Goal: Task Accomplishment & Management: Manage account settings

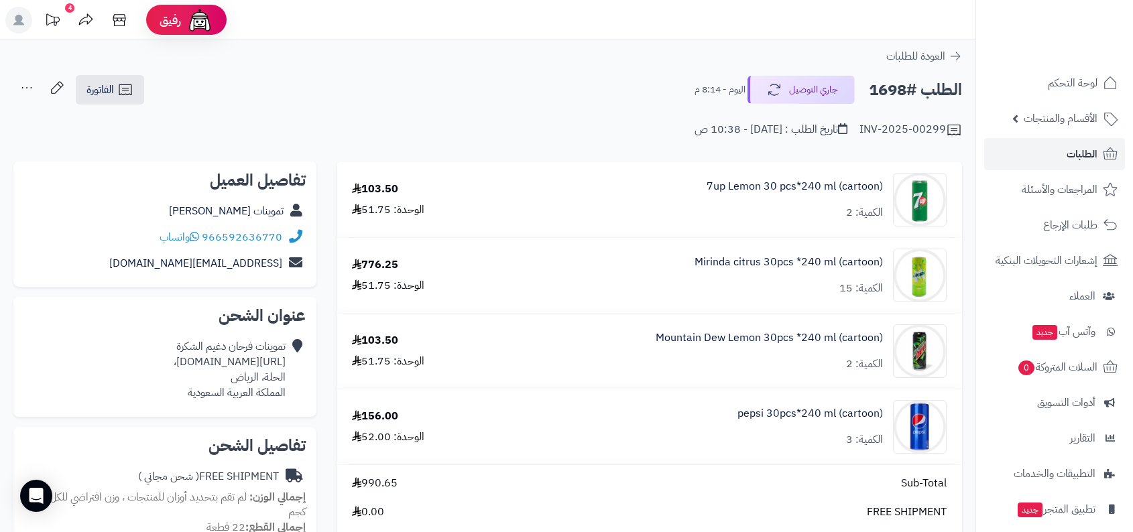
scroll to position [203, 0]
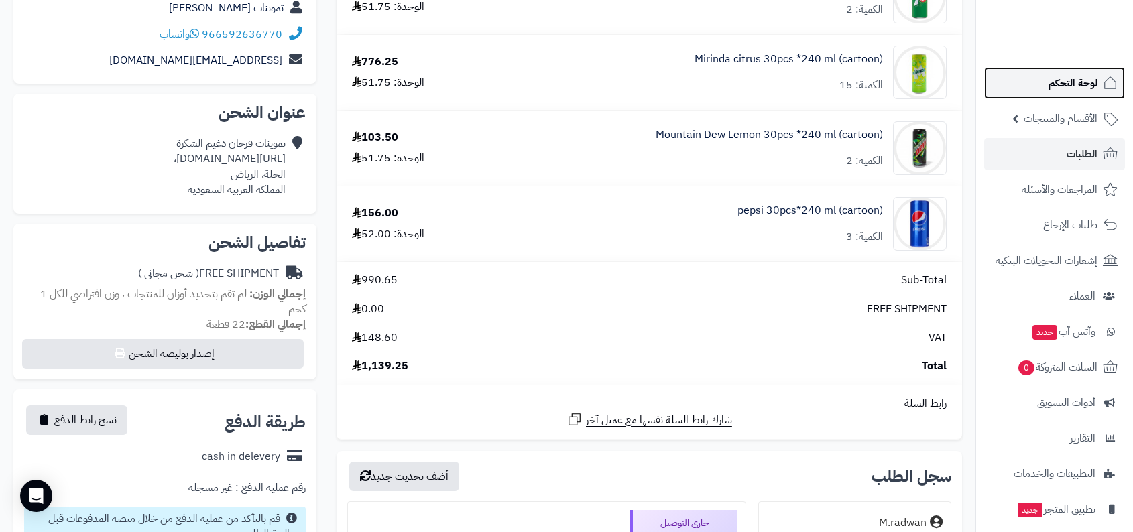
click at [1056, 80] on span "لوحة التحكم" at bounding box center [1072, 83] width 49 height 19
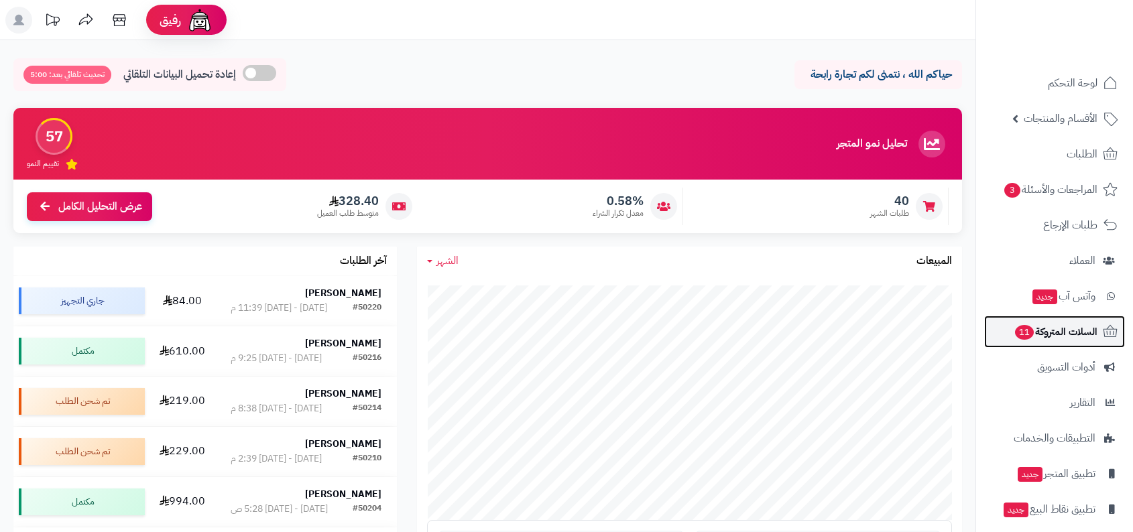
click at [1081, 338] on span "السلات المتروكة 11" at bounding box center [1055, 331] width 84 height 19
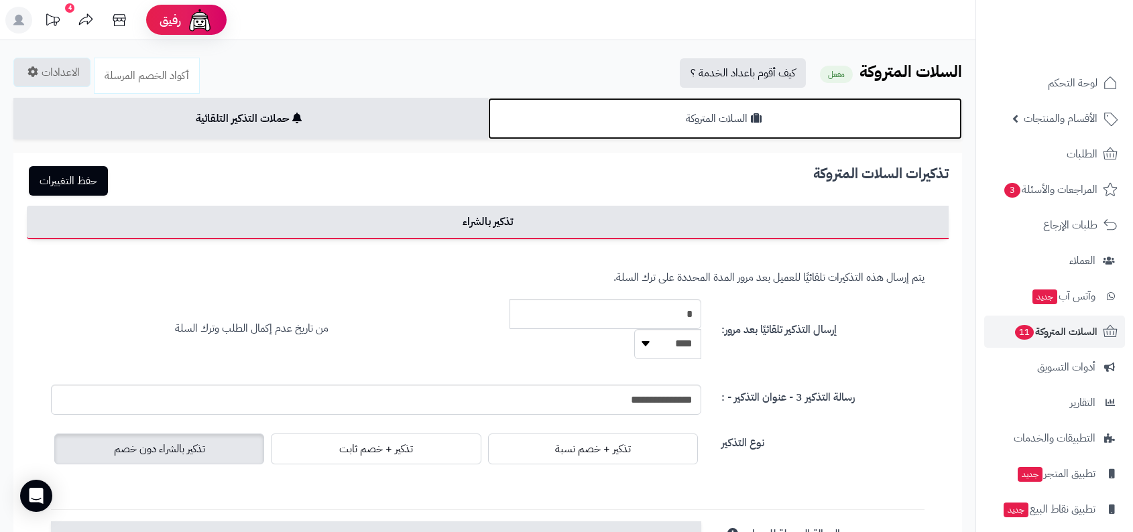
click at [662, 131] on link "السلات المتروكة" at bounding box center [725, 119] width 475 height 42
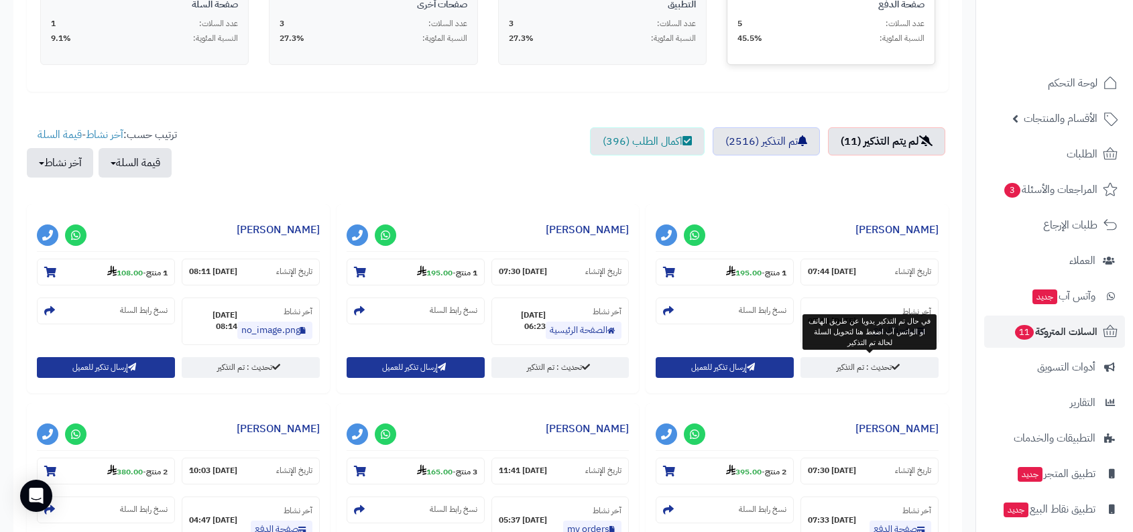
scroll to position [383, 0]
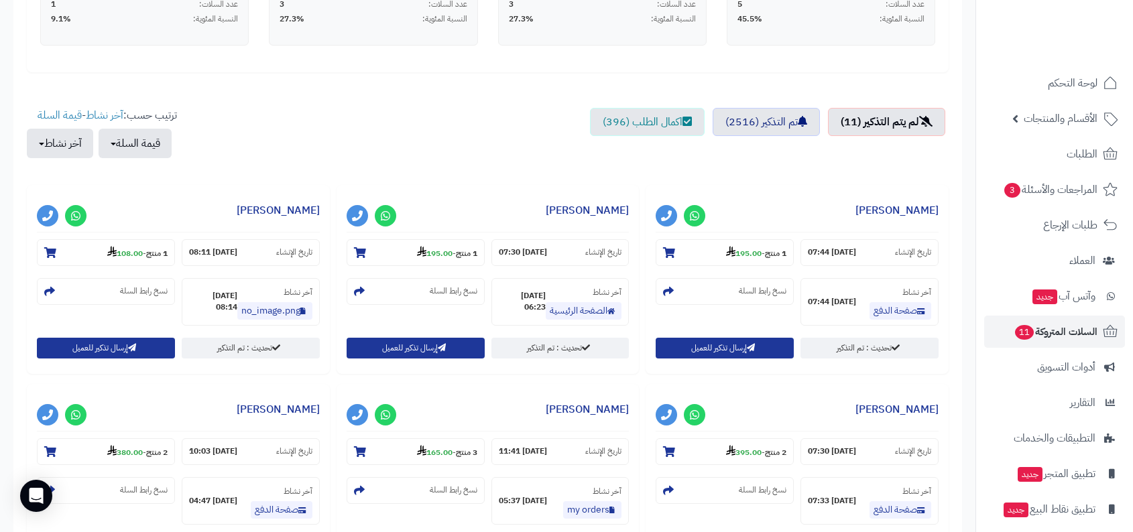
click at [761, 141] on ul "لم يتم التذكير (11) تم التذكير (2516) اكمال الطلب (396)" at bounding box center [488, 140] width 922 height 64
click at [772, 128] on link "تم التذكير (2516)" at bounding box center [765, 122] width 107 height 28
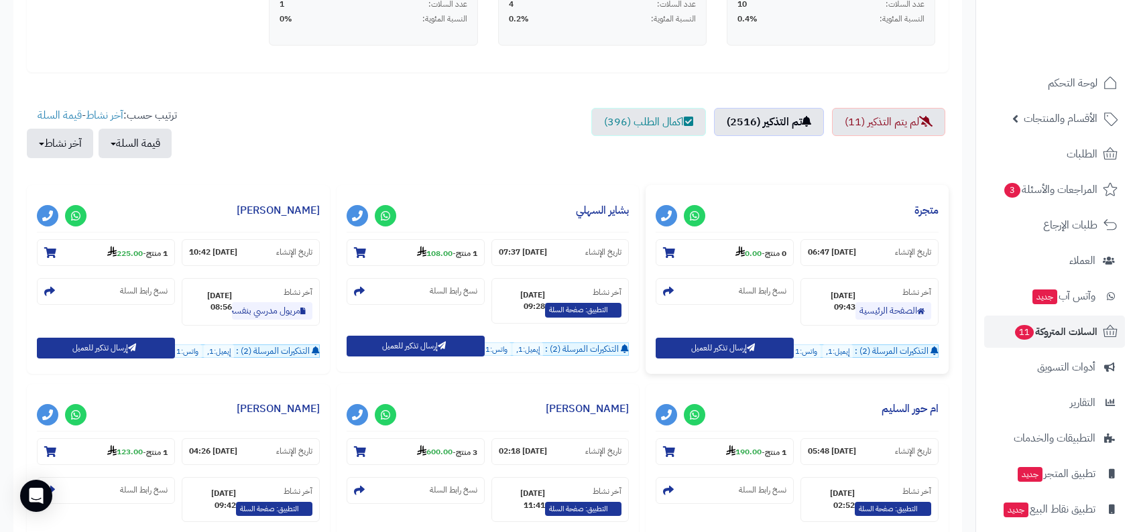
click at [841, 298] on strong "07-10-25 09:43" at bounding box center [832, 301] width 48 height 23
click at [846, 158] on ul "لم يتم التذكير (11) تم التذكير (2516) اكمال الطلب (396)" at bounding box center [488, 140] width 922 height 64
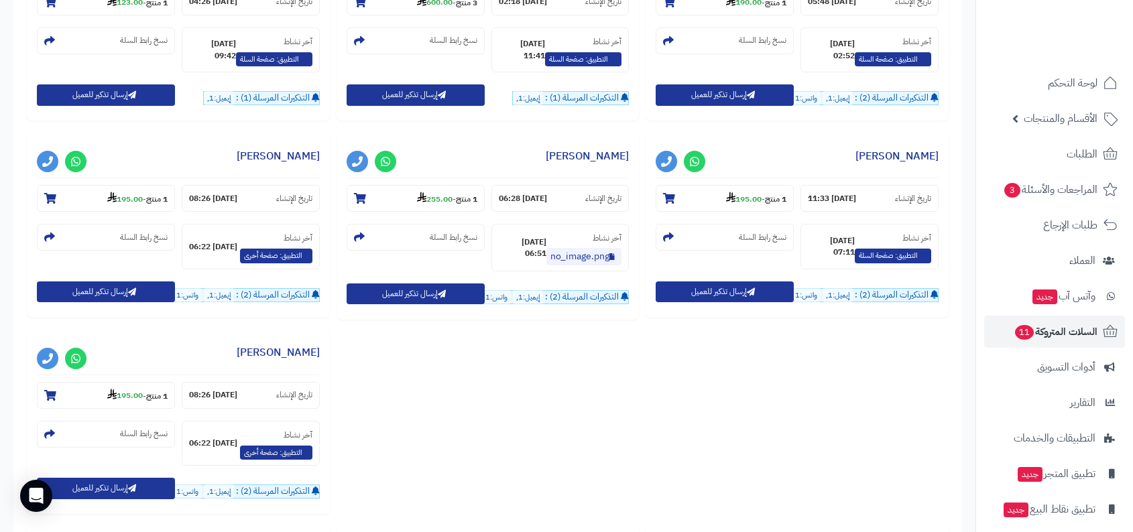
scroll to position [883, 0]
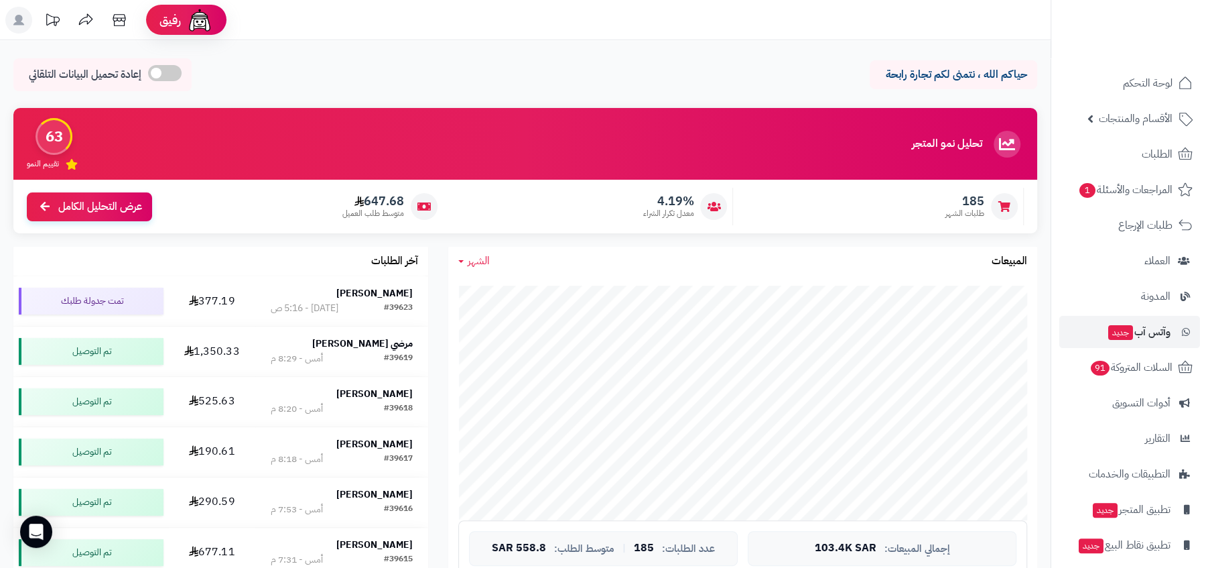
scroll to position [46, 0]
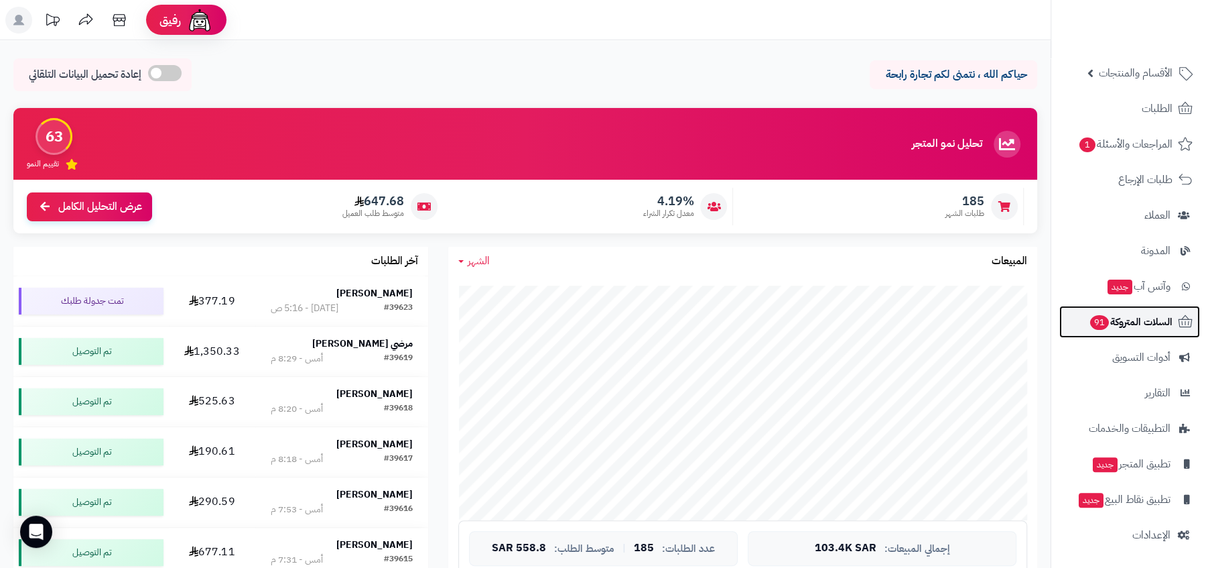
click at [724, 314] on span "السلات المتروكة 91" at bounding box center [1131, 321] width 84 height 19
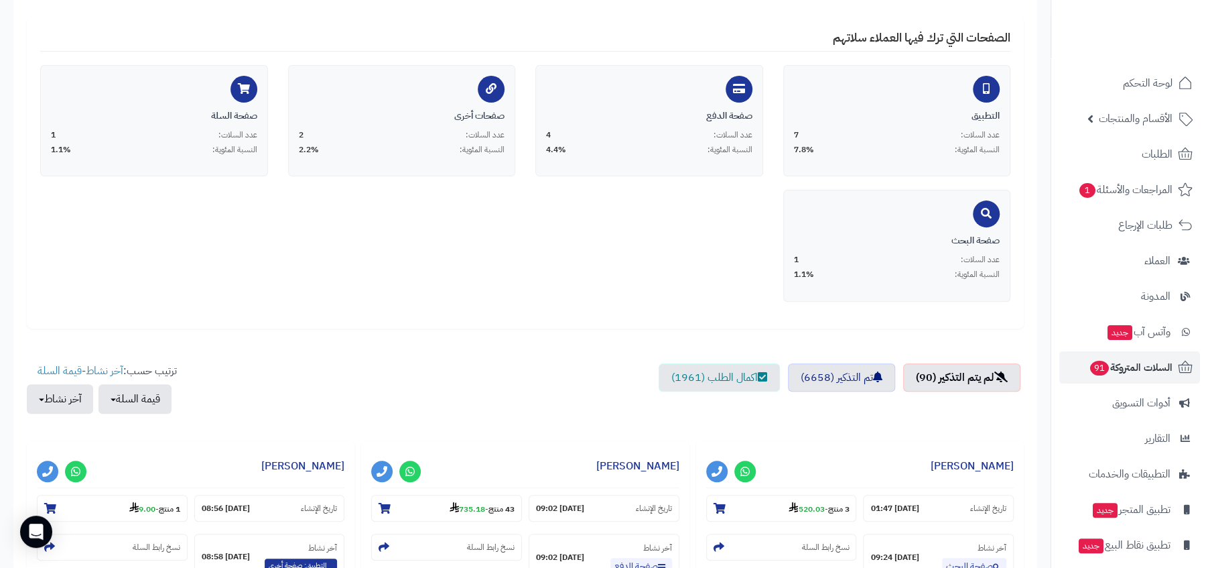
scroll to position [335, 0]
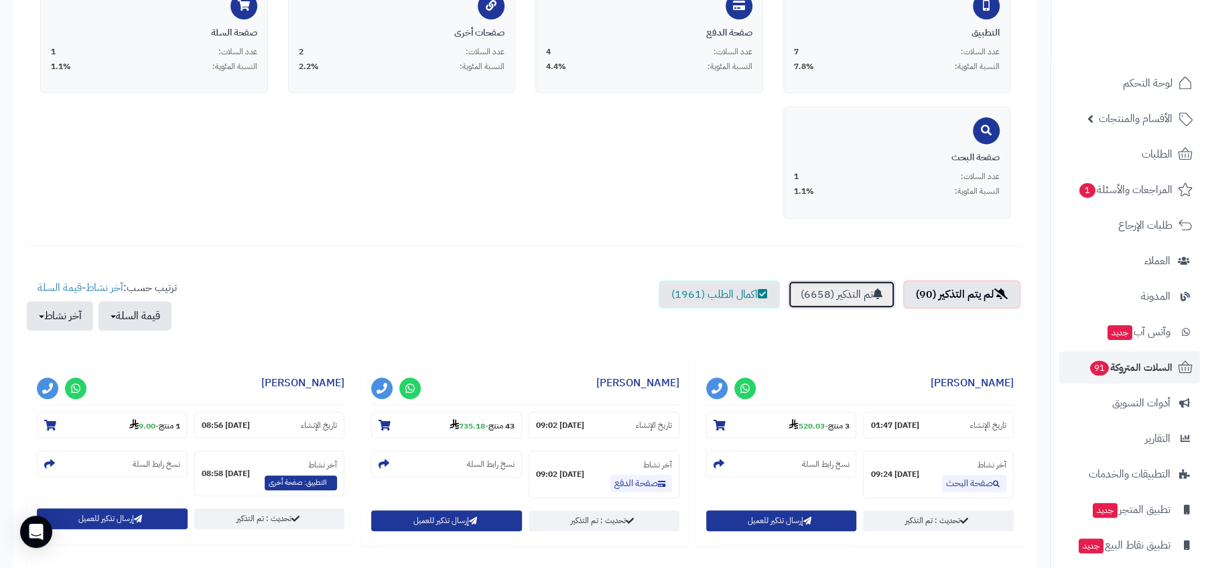
click at [844, 280] on link "تم التذكير (6658)" at bounding box center [841, 294] width 107 height 28
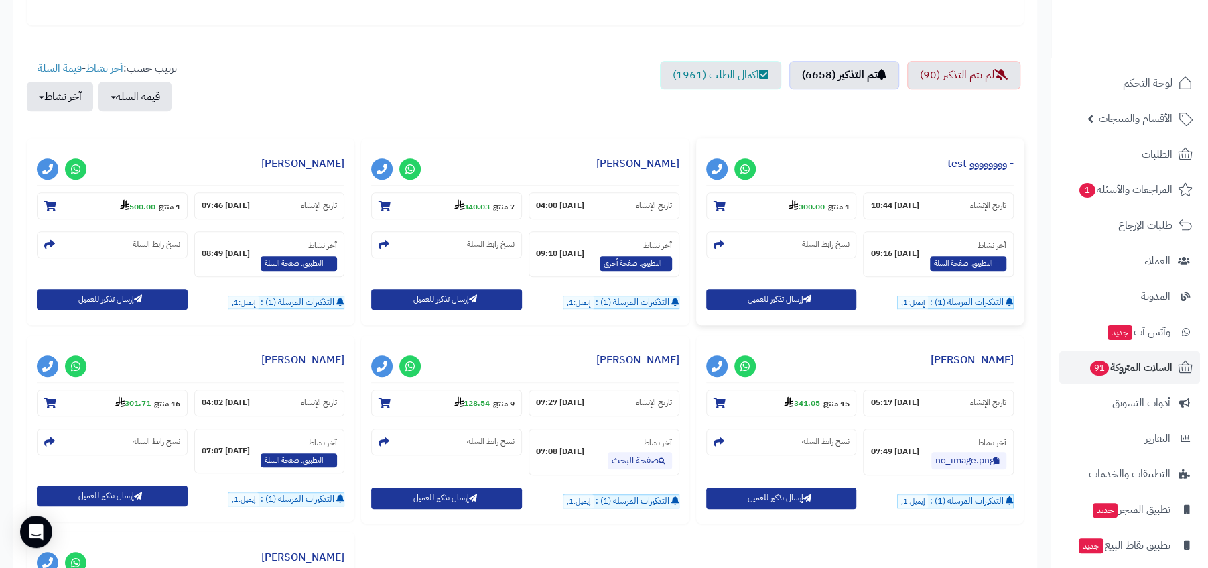
scroll to position [437, 0]
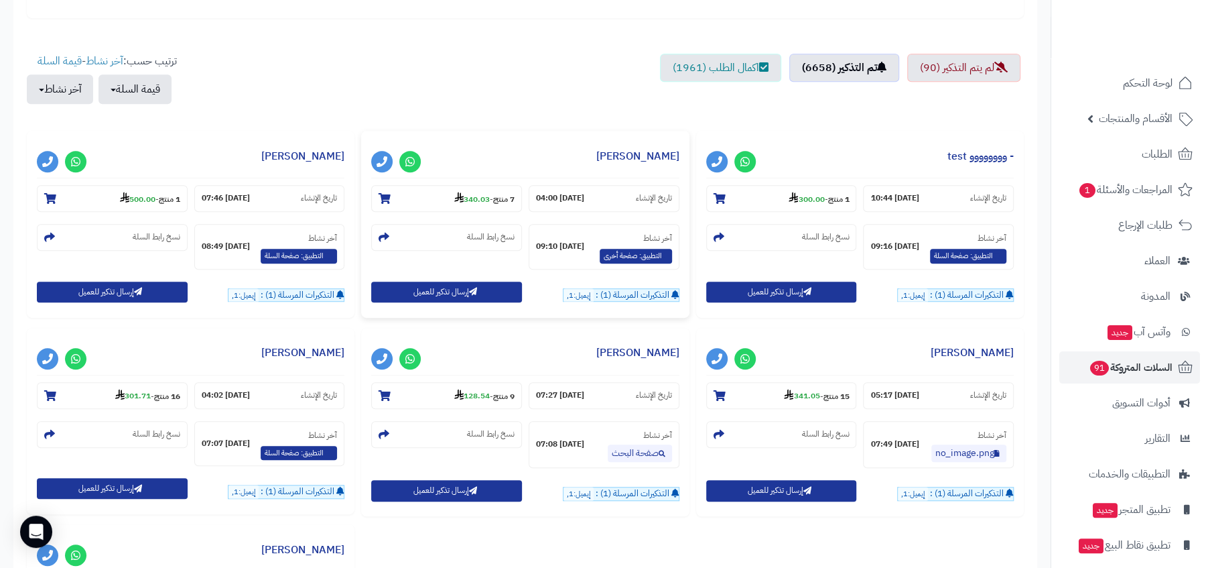
click at [564, 237] on section "آخر نشاط التطبيق: صفحة أخرى 07-10-25 09:10" at bounding box center [604, 247] width 151 height 46
click at [573, 194] on strong "10-09-25 04:00" at bounding box center [560, 197] width 48 height 11
click at [572, 225] on section "آخر نشاط التطبيق: صفحة أخرى 07-10-25 09:10" at bounding box center [604, 247] width 151 height 46
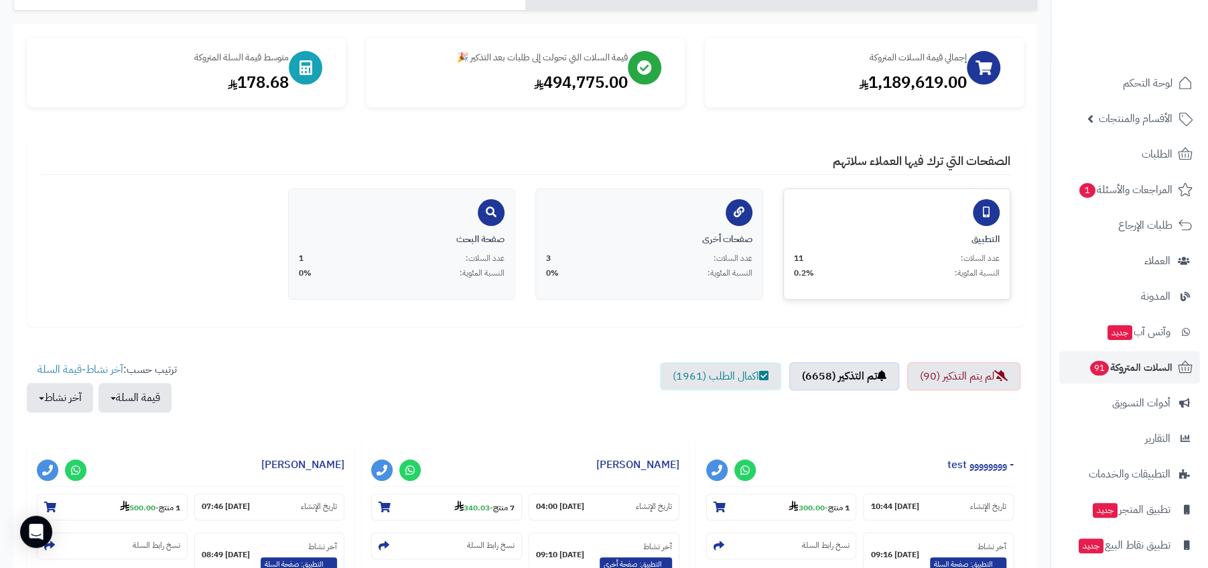
scroll to position [182, 0]
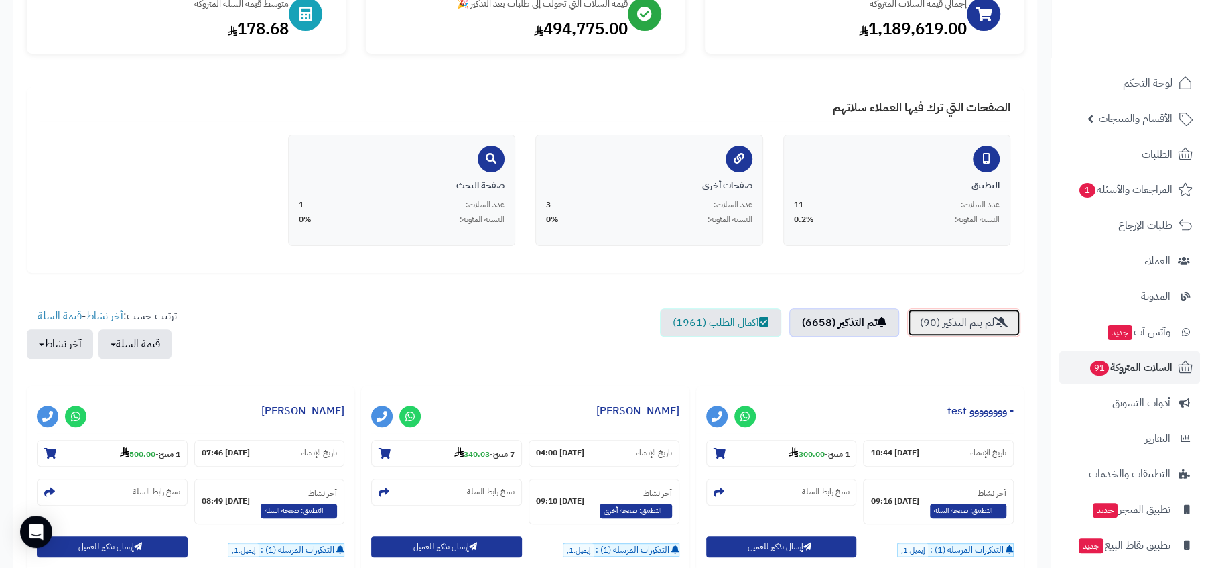
click at [982, 334] on link "لم يتم التذكير (90)" at bounding box center [963, 322] width 113 height 28
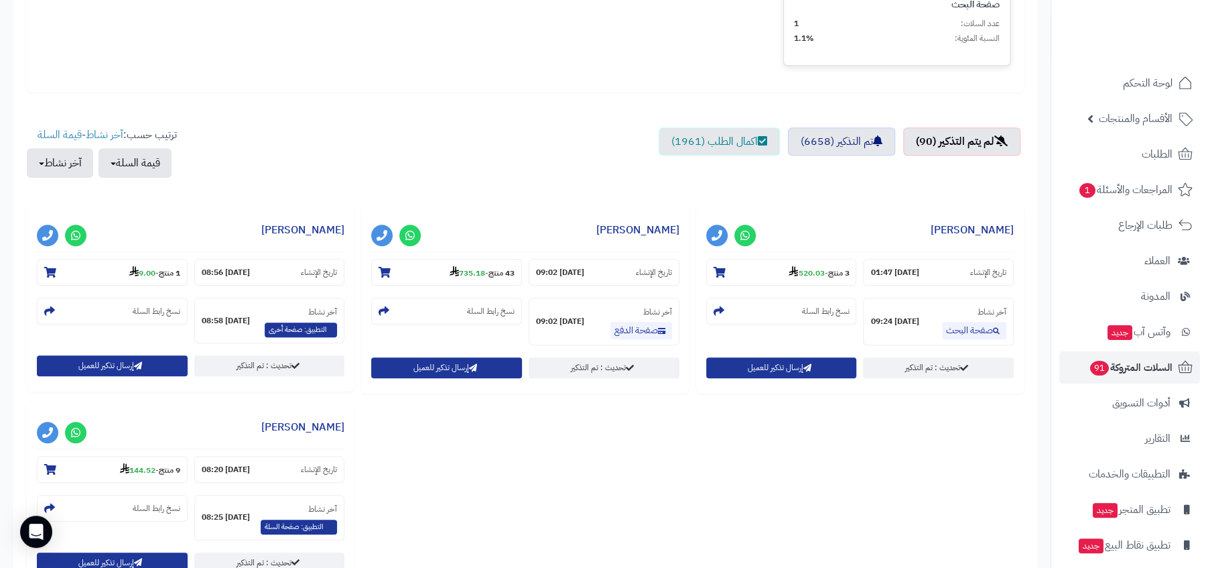
scroll to position [531, 0]
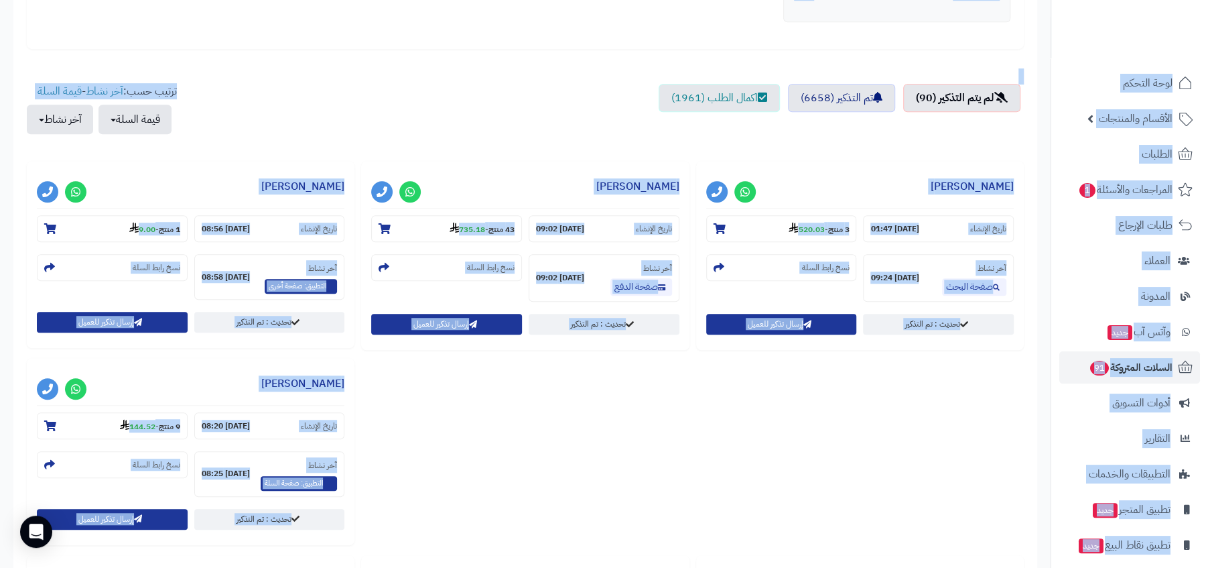
click at [528, 86] on ul "لم يتم التذكير (90) تم التذكير (6658) اكمال الطلب (1961)" at bounding box center [525, 116] width 997 height 64
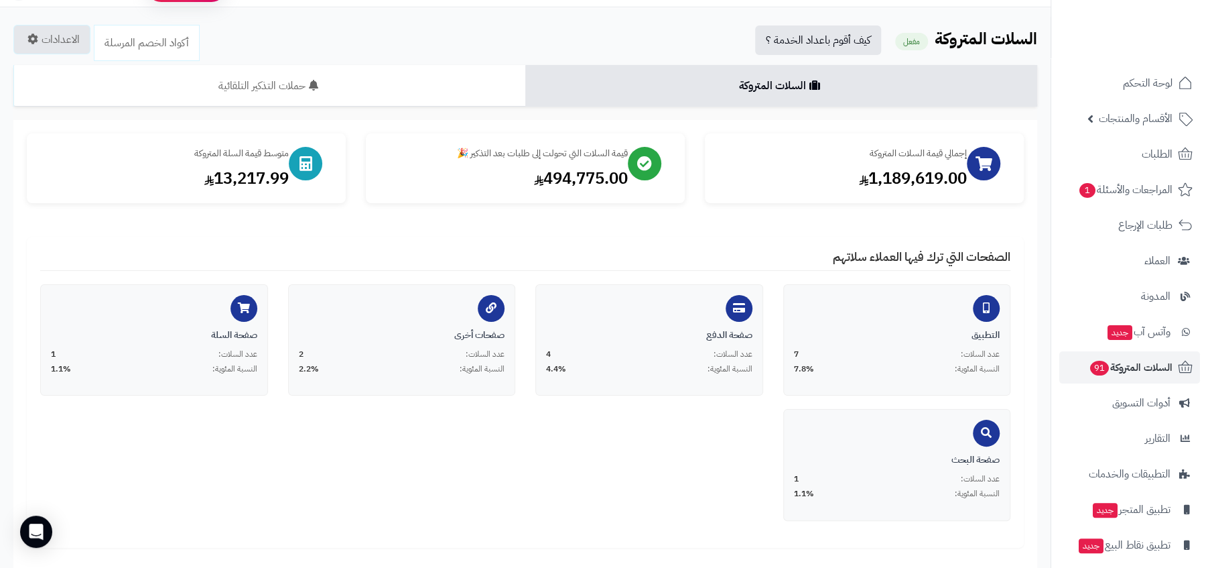
scroll to position [0, 0]
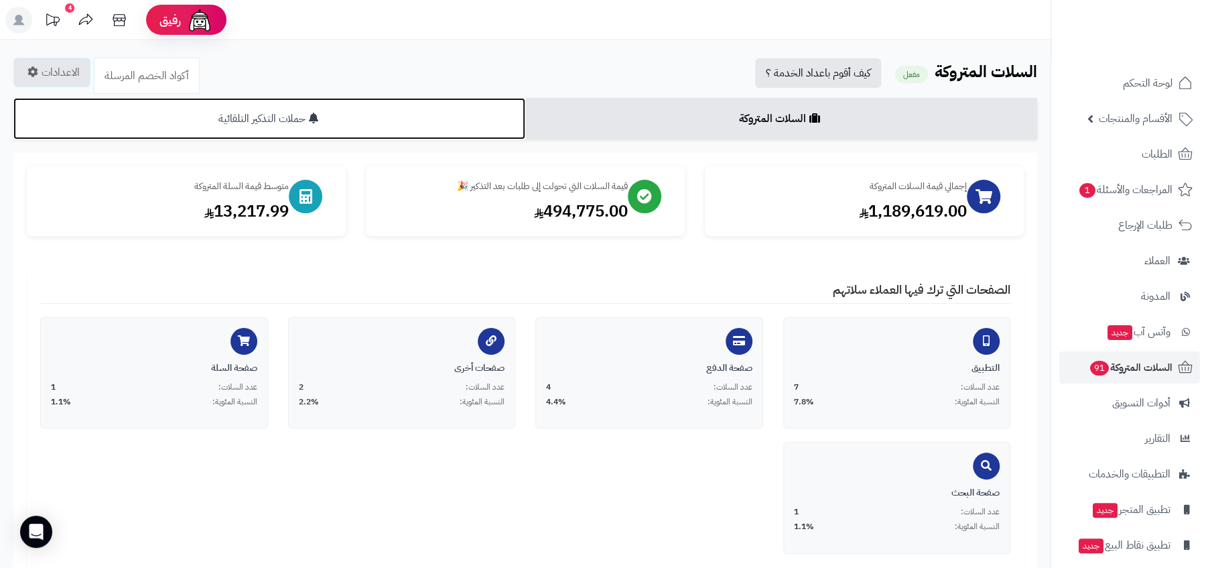
click at [334, 115] on link "حملات التذكير التلقائية" at bounding box center [269, 119] width 512 height 42
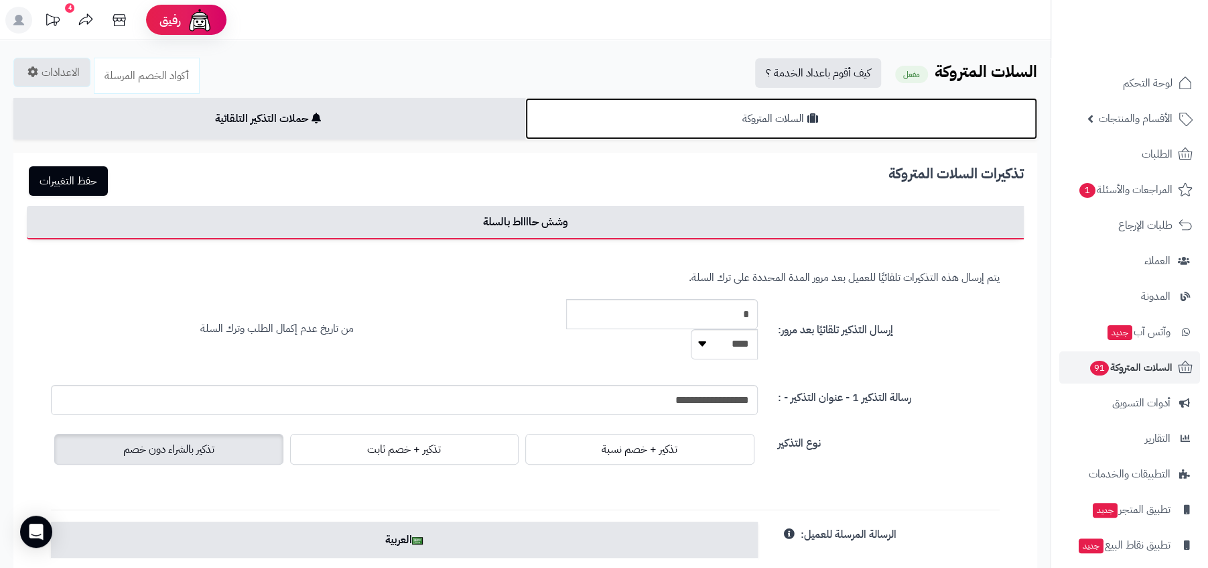
click at [796, 130] on link "السلات المتروكة" at bounding box center [781, 119] width 512 height 42
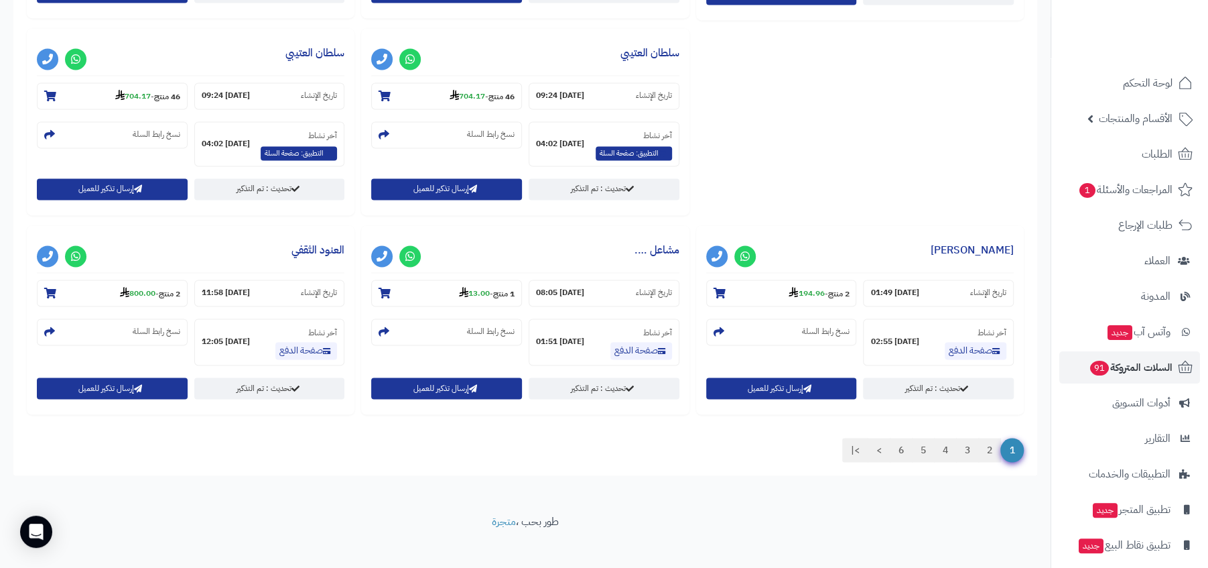
scroll to position [1464, 0]
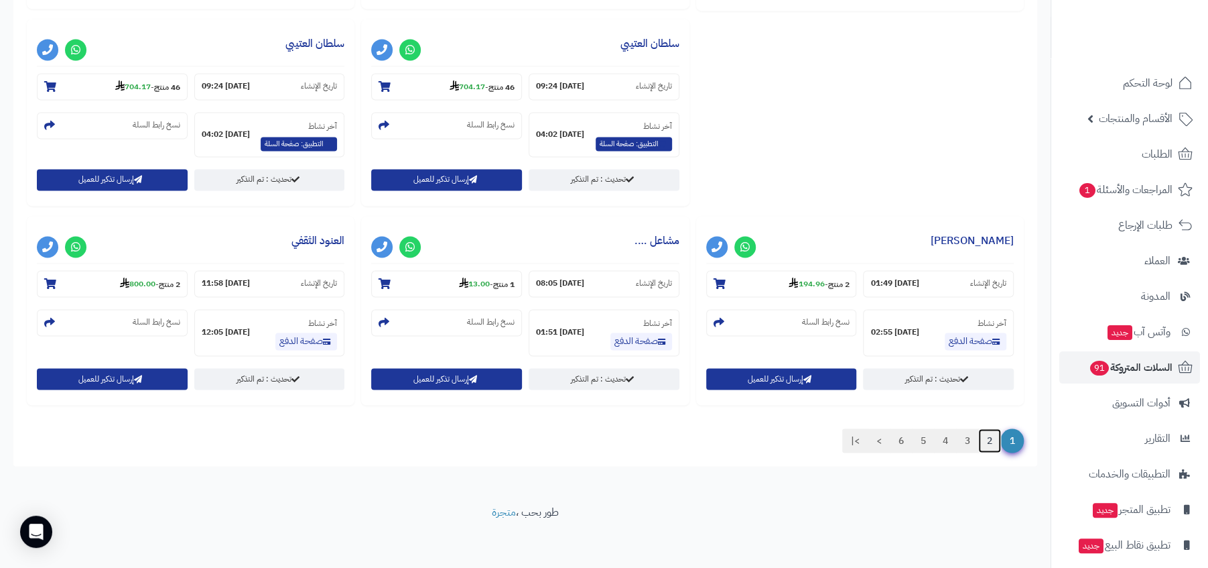
click at [987, 435] on link "2" at bounding box center [990, 440] width 23 height 24
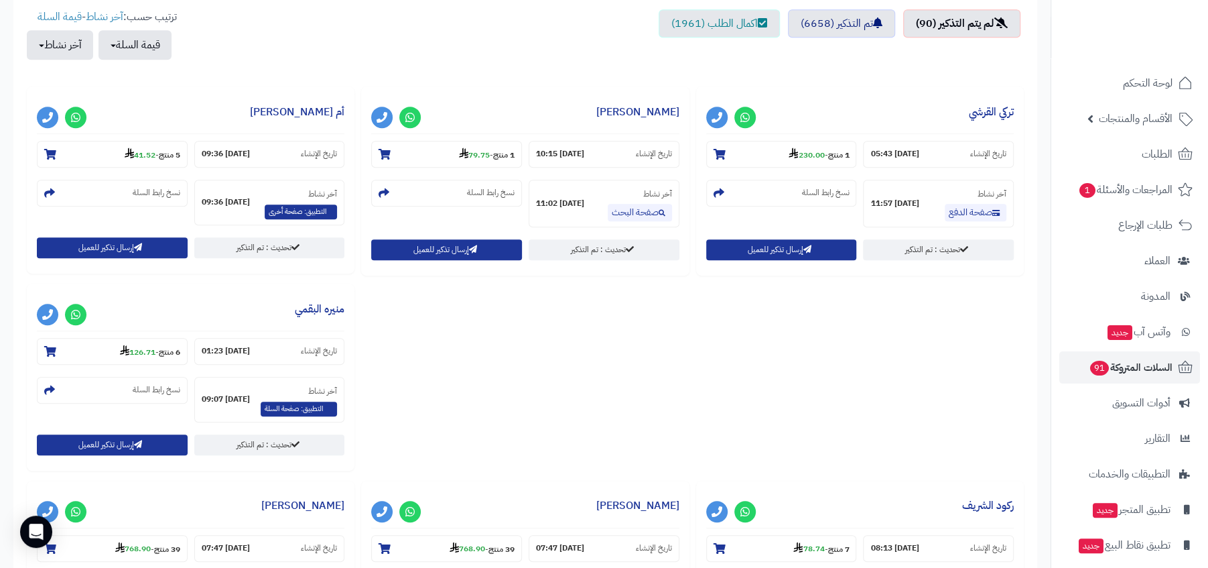
scroll to position [0, 0]
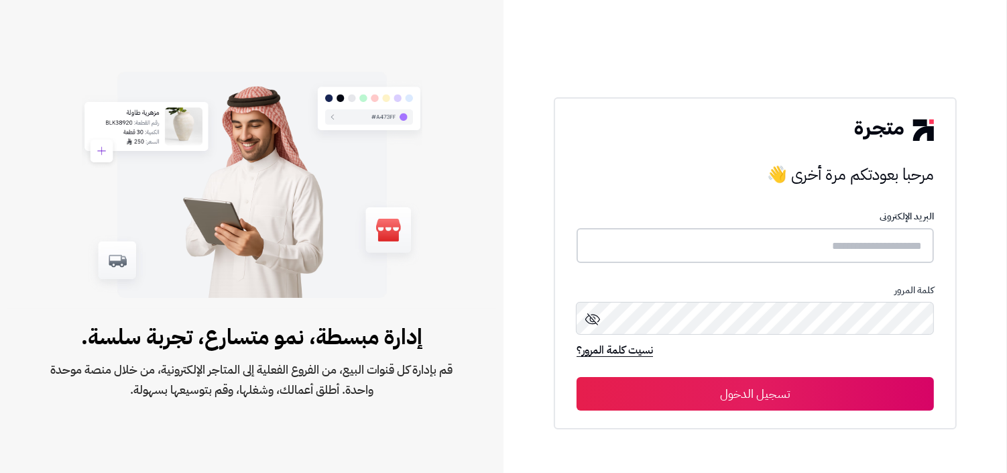
click at [810, 259] on input "text" at bounding box center [754, 246] width 357 height 36
type input "**********"
click at [576, 376] on button "تسجيل الدخول" at bounding box center [754, 393] width 357 height 34
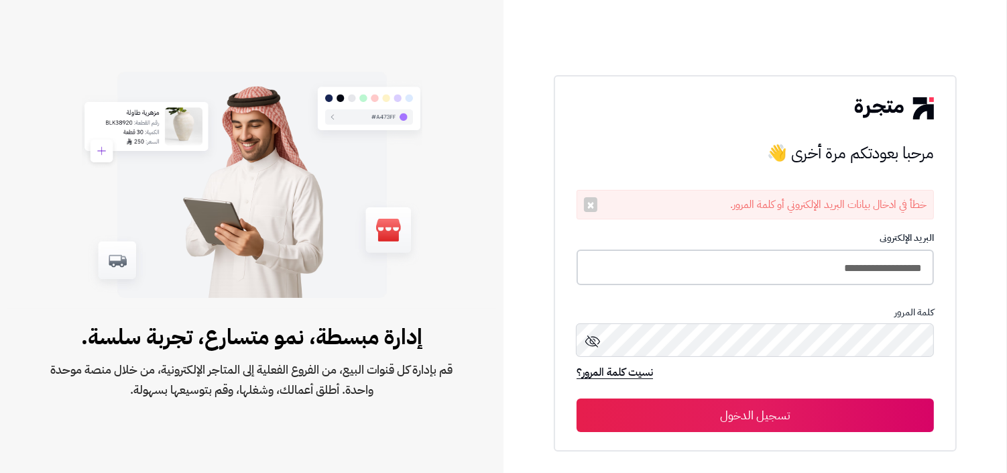
click at [635, 282] on input "**********" at bounding box center [754, 267] width 357 height 36
click at [631, 276] on input "**********" at bounding box center [754, 267] width 357 height 36
click at [655, 270] on input "text" at bounding box center [754, 267] width 357 height 36
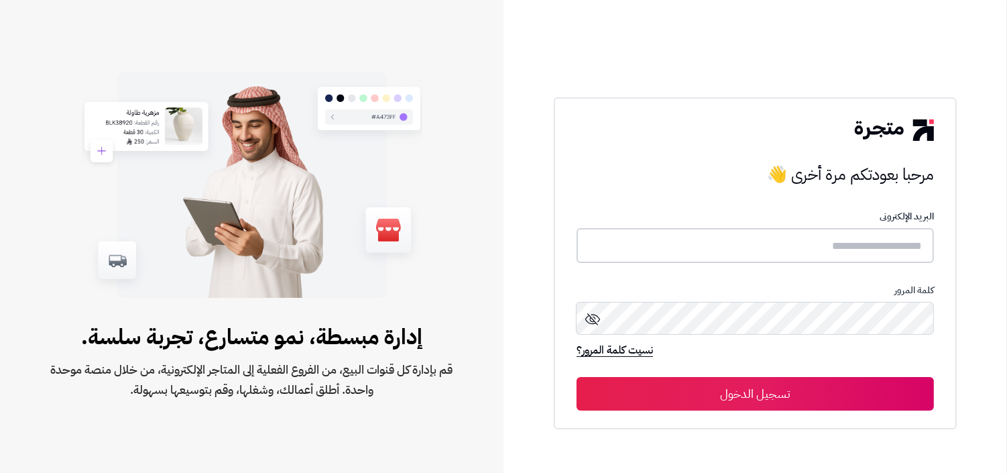
click at [704, 248] on input "text" at bounding box center [754, 246] width 357 height 36
type input "**********"
click at [683, 237] on input "**********" at bounding box center [754, 246] width 357 height 34
type input "**********"
click at [576, 376] on button "تسجيل الدخول" at bounding box center [754, 393] width 357 height 34
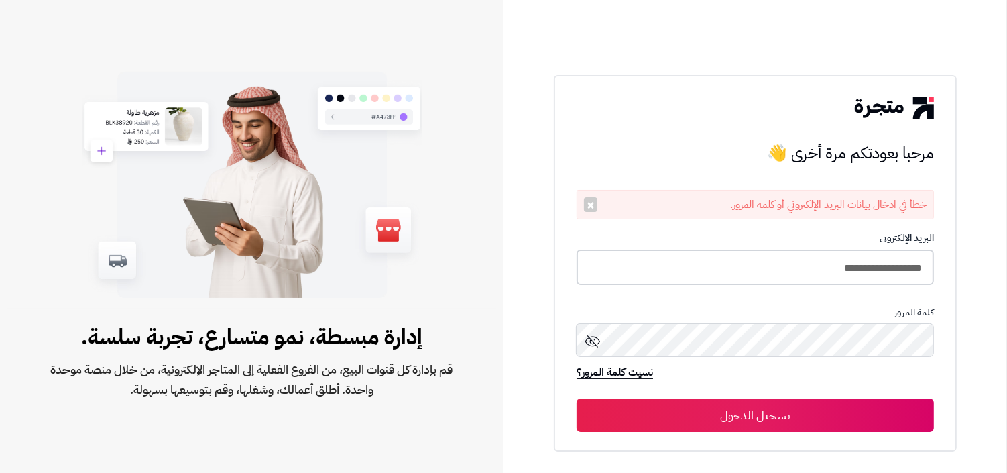
click at [655, 269] on input "**********" at bounding box center [754, 267] width 357 height 36
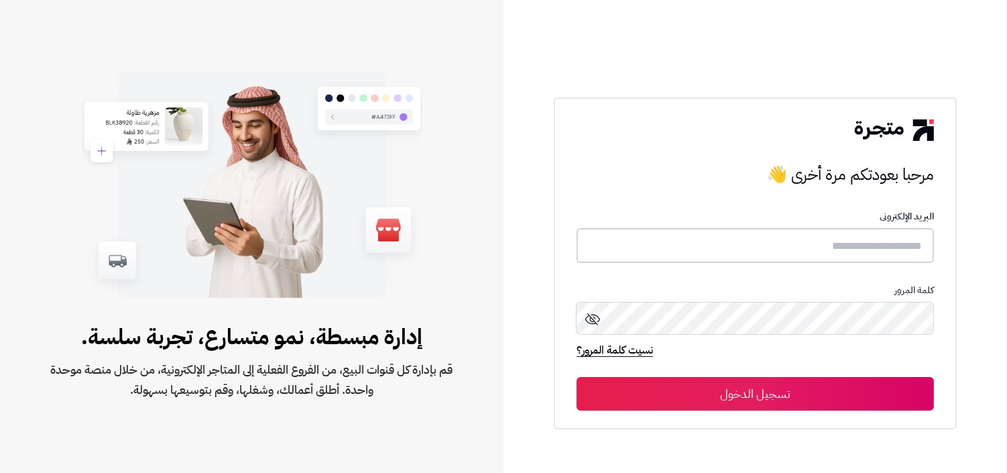
click at [748, 241] on input "text" at bounding box center [754, 246] width 357 height 36
type input "**********"
click at [576, 376] on button "تسجيل الدخول" at bounding box center [754, 393] width 357 height 34
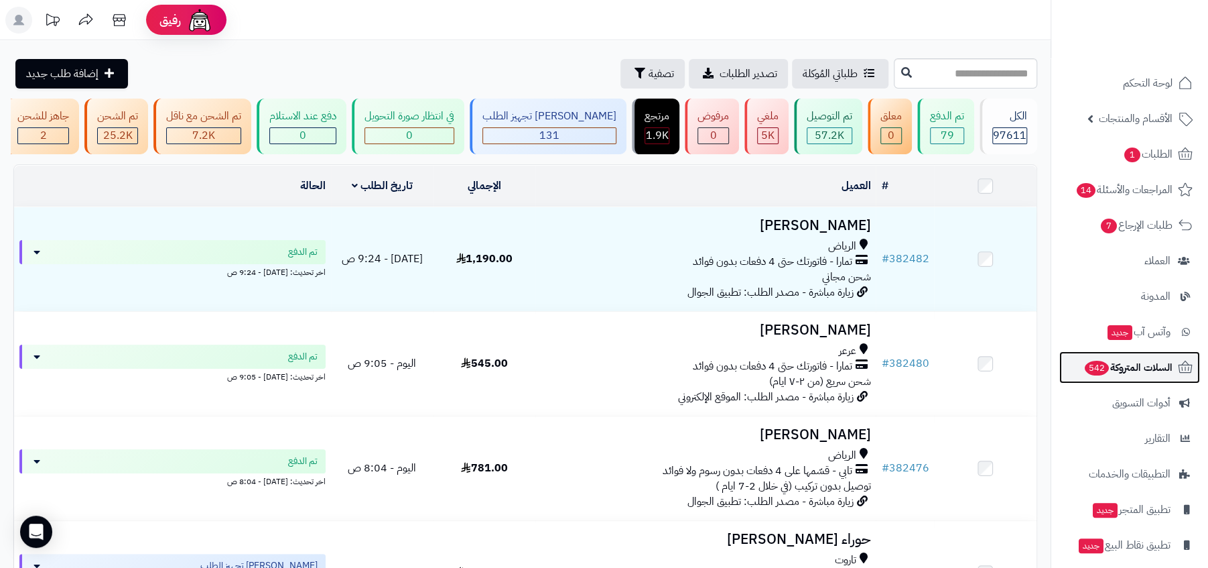
click at [1155, 358] on span "السلات المتروكة 542" at bounding box center [1128, 367] width 89 height 19
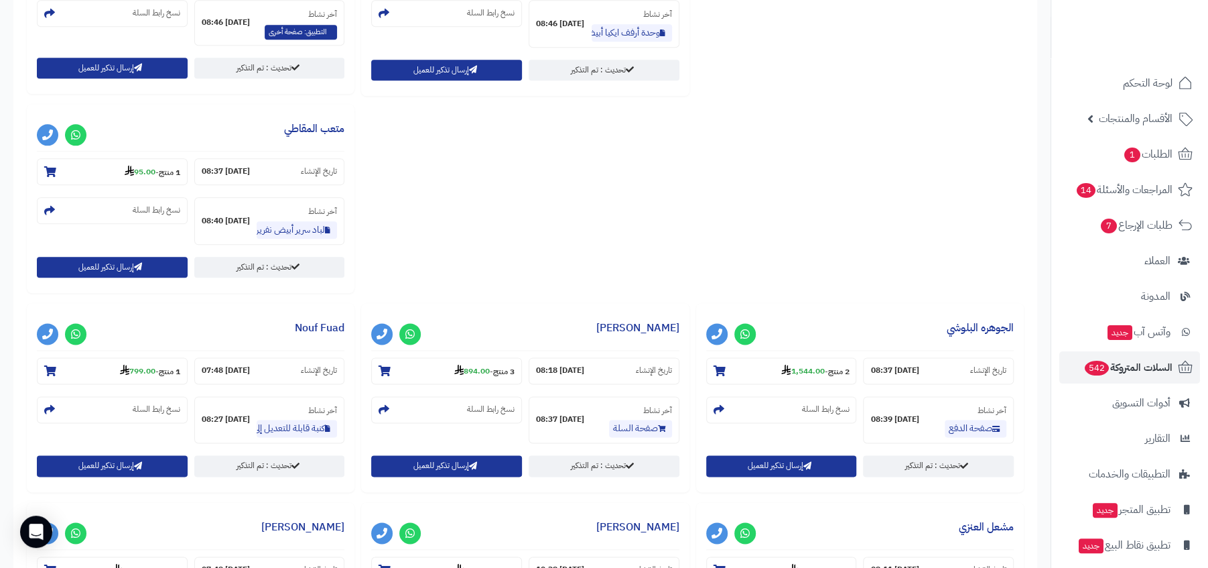
scroll to position [1343, 0]
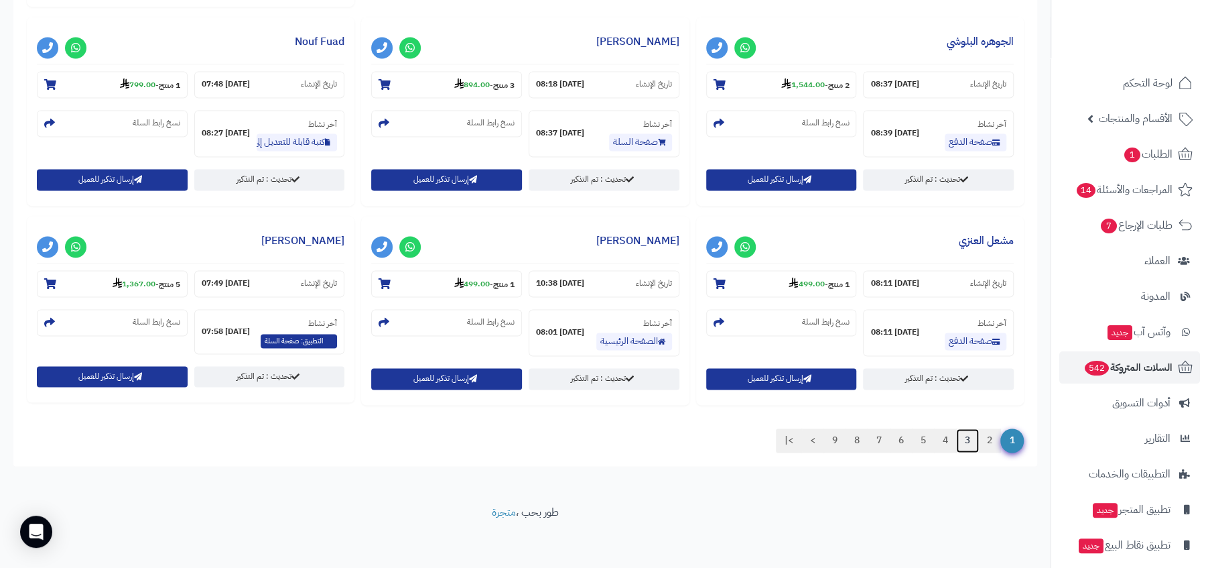
click at [967, 434] on link "3" at bounding box center [967, 440] width 23 height 24
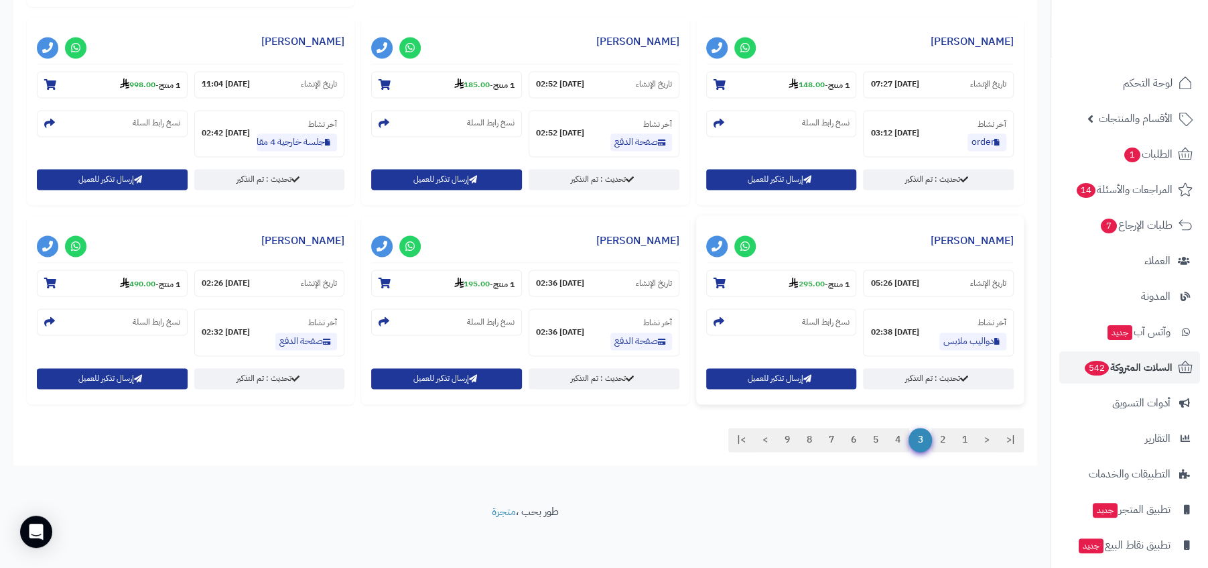
click at [906, 279] on strong "06-10-25 05:26" at bounding box center [895, 282] width 48 height 11
click at [895, 326] on strong "07-10-25 02:38" at bounding box center [895, 331] width 48 height 11
click at [814, 439] on link "8" at bounding box center [809, 440] width 23 height 24
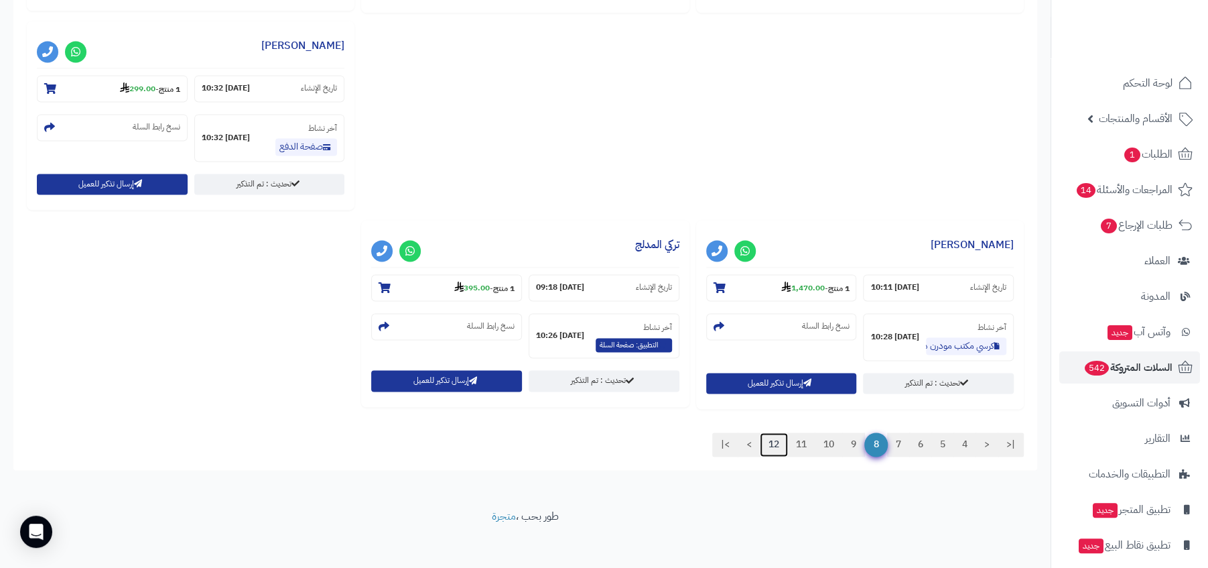
click at [775, 442] on link "12" at bounding box center [774, 444] width 28 height 24
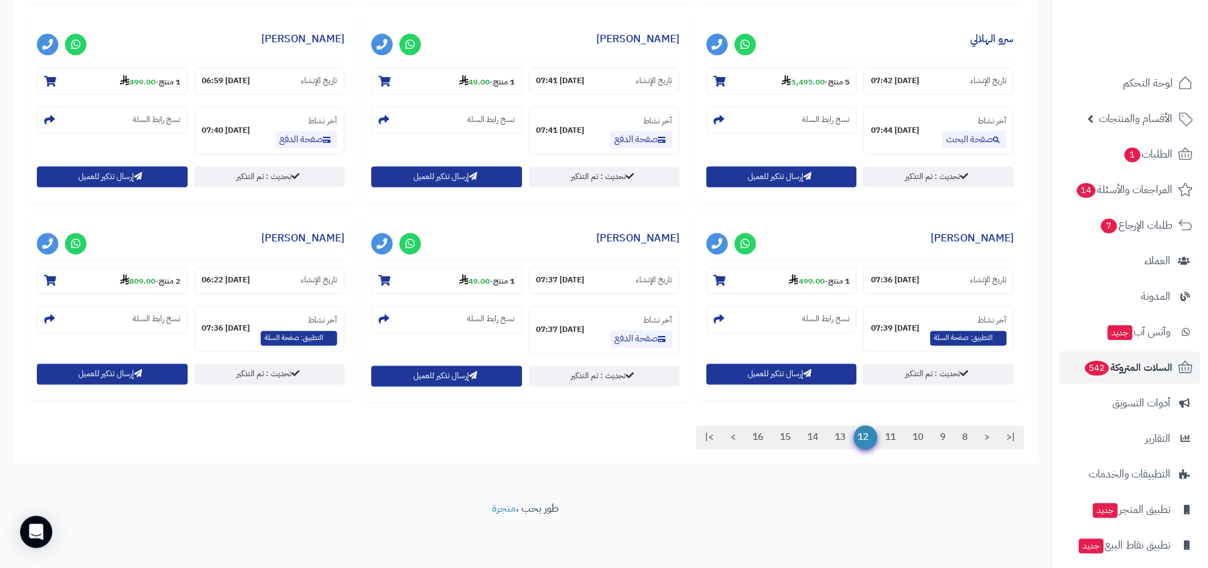
scroll to position [1147, 0]
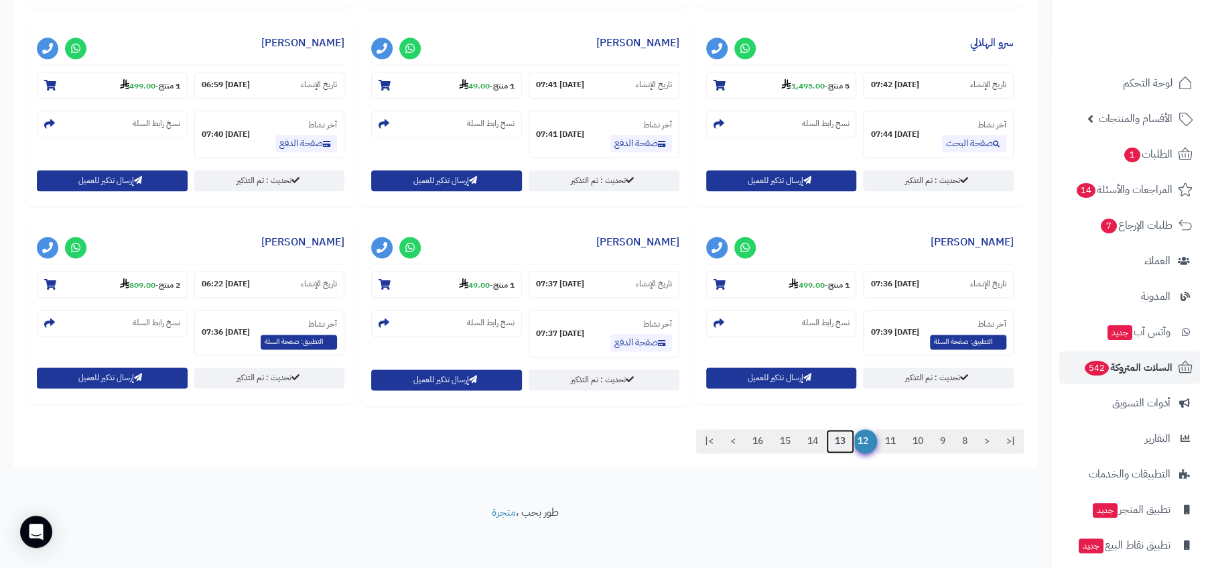
click at [840, 440] on link "13" at bounding box center [840, 441] width 28 height 24
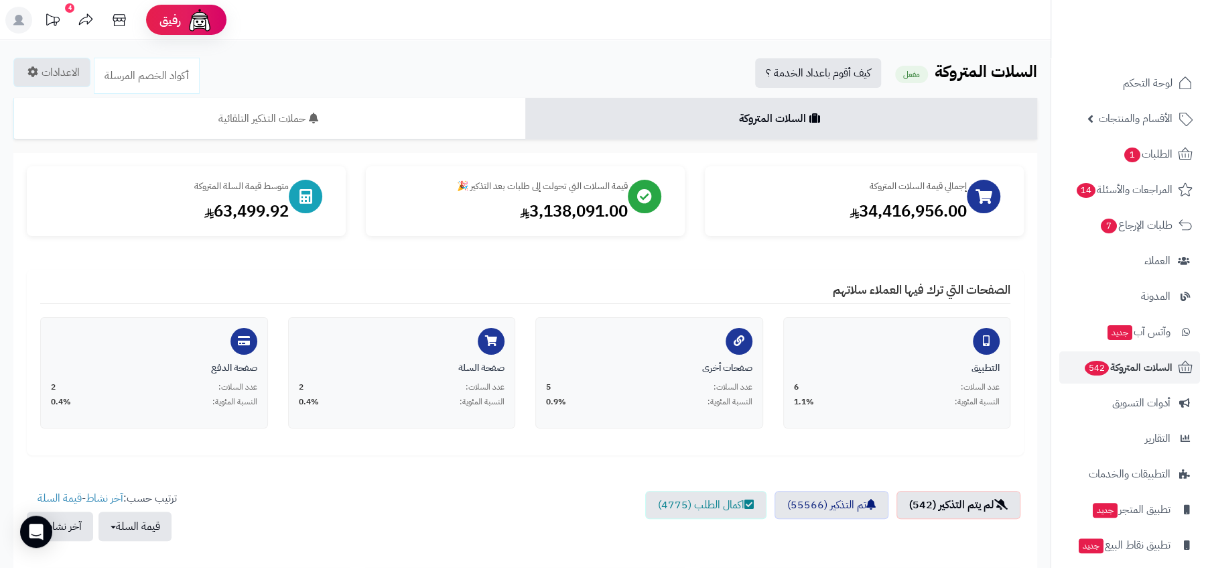
scroll to position [267, 0]
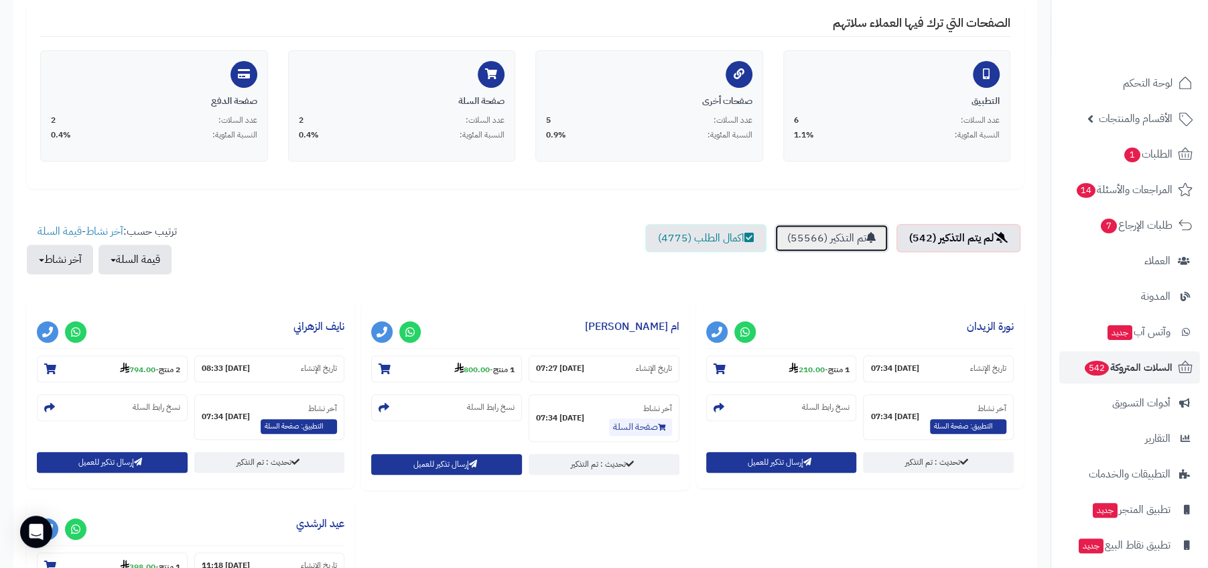
click at [849, 232] on link "تم التذكير (55566)" at bounding box center [832, 238] width 114 height 28
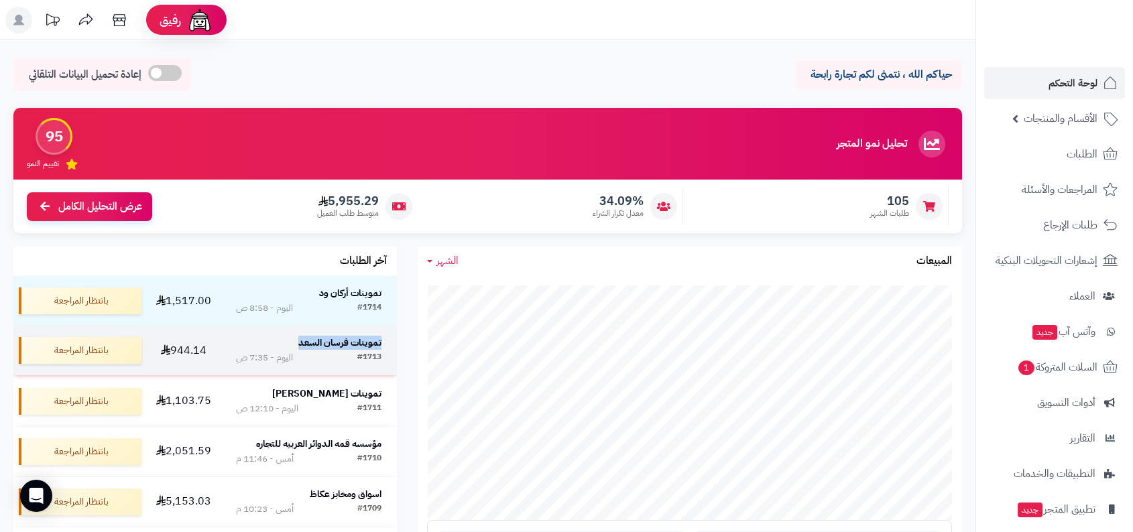
drag, startPoint x: 387, startPoint y: 336, endPoint x: 293, endPoint y: 336, distance: 94.5
click at [293, 336] on td "تموينات فرسان السعد #1713 اليوم - 7:35 ص" at bounding box center [309, 351] width 176 height 50
copy strong "تموينات فرسان السعد"
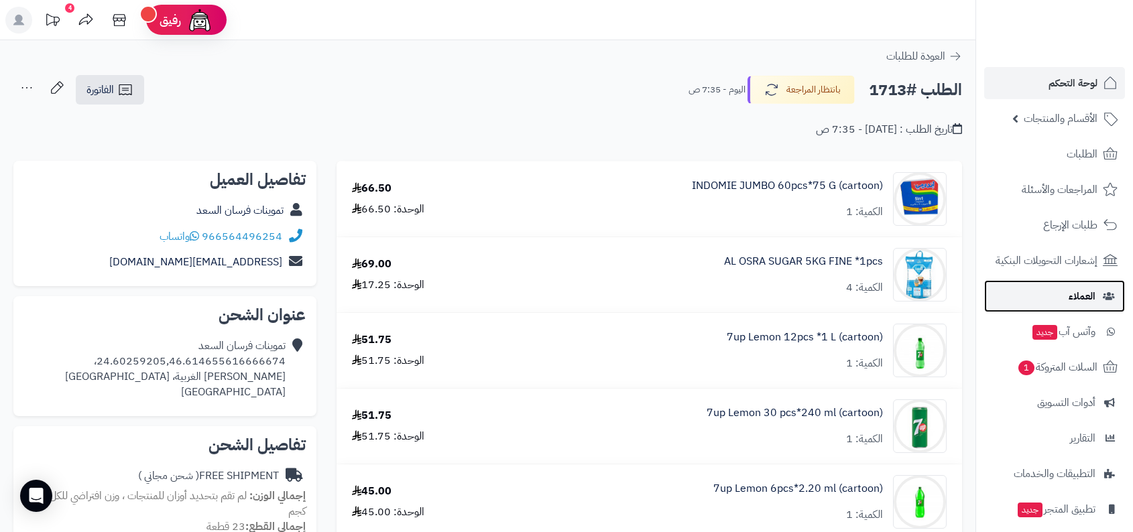
click at [1062, 284] on link "العملاء" at bounding box center [1054, 296] width 141 height 32
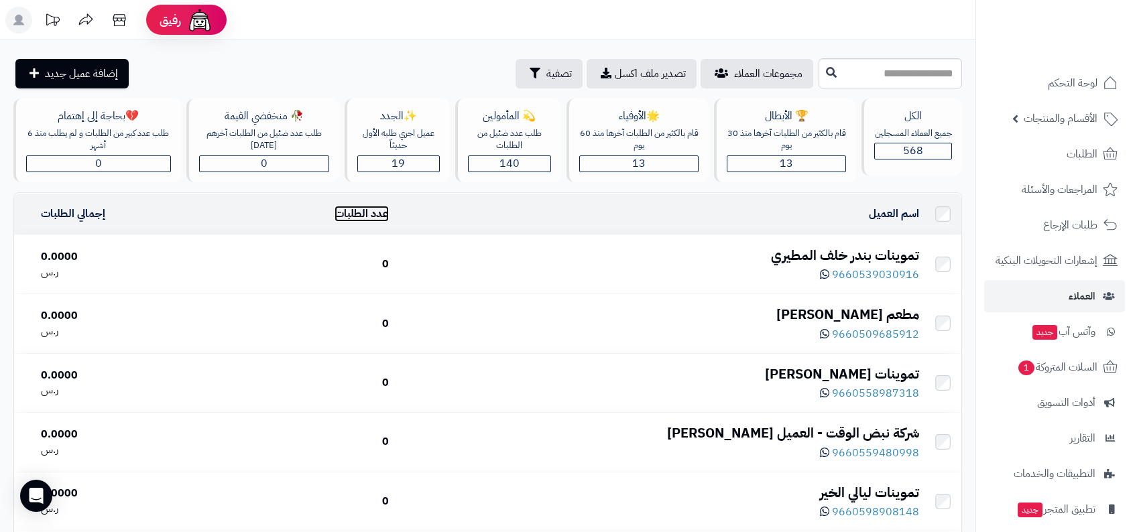
click at [389, 211] on link "عدد الطلبات" at bounding box center [361, 214] width 54 height 16
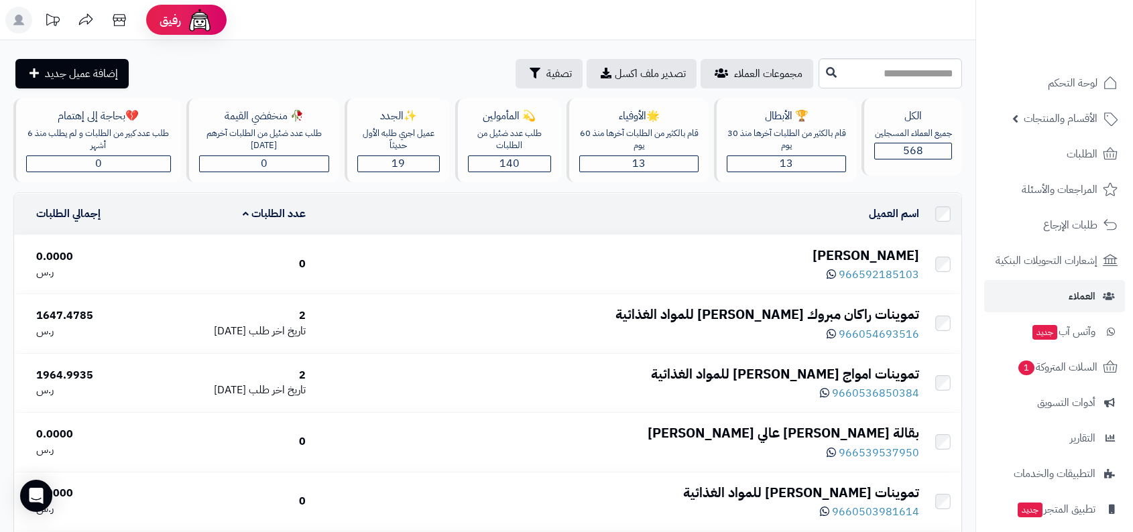
click at [311, 221] on td "عدد الطلبات" at bounding box center [230, 214] width 162 height 41
click at [306, 210] on link "عدد الطلبات" at bounding box center [274, 214] width 63 height 16
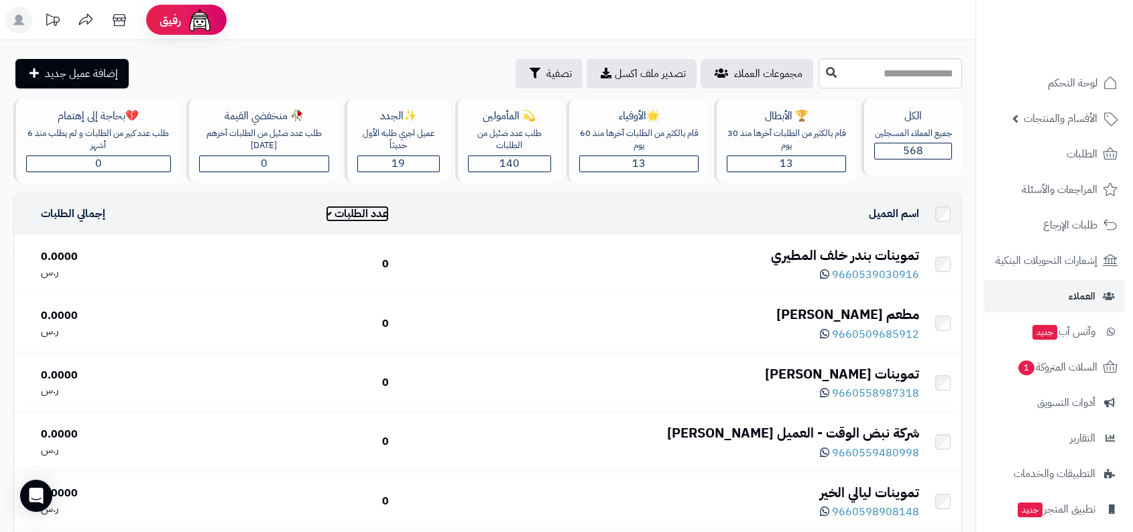
click at [389, 209] on link "عدد الطلبات" at bounding box center [357, 214] width 63 height 16
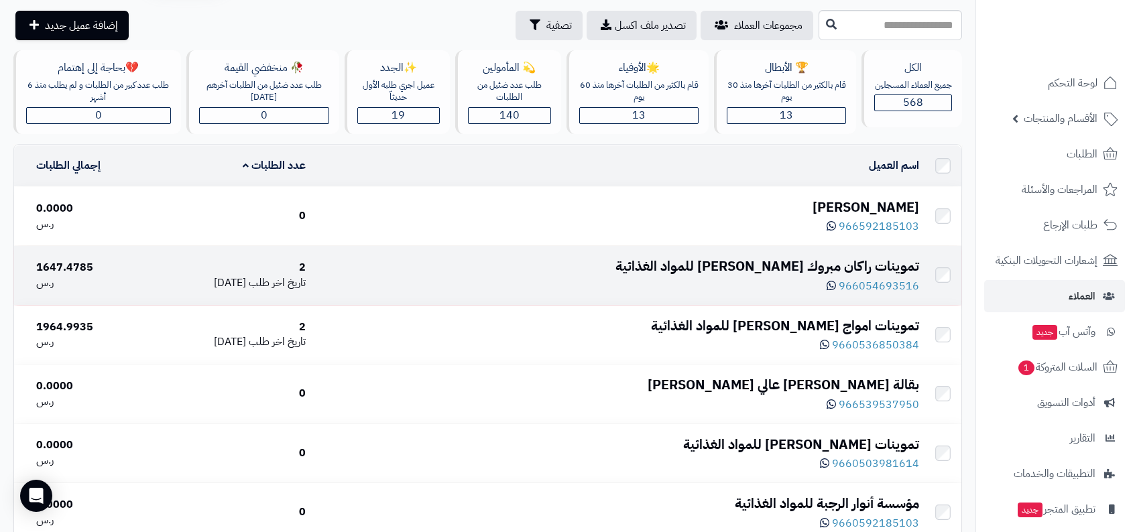
scroll to position [78, 0]
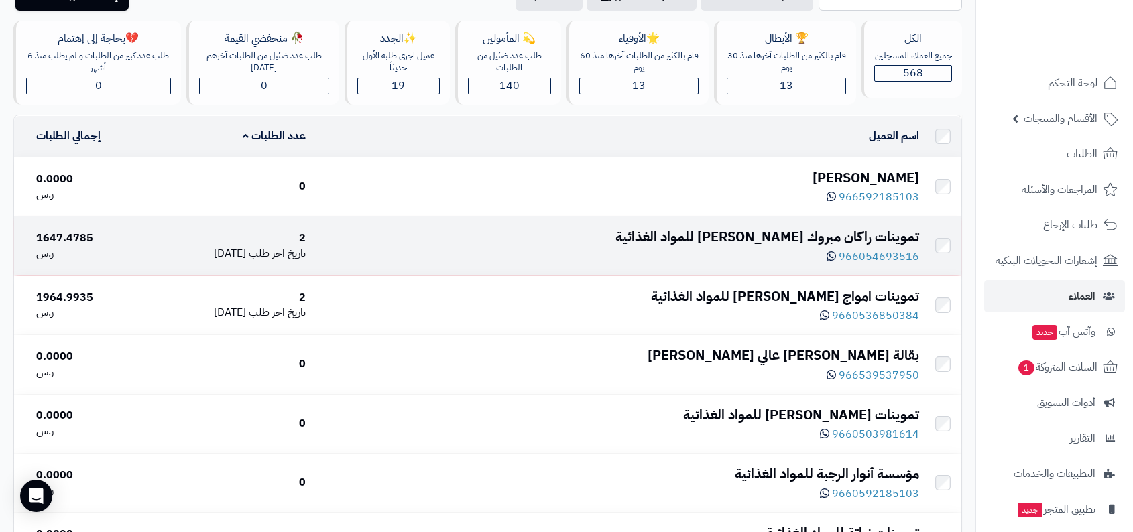
click at [720, 236] on div "تموينات راكان مبروك جودالله المطيري للمواد الغذائية" at bounding box center [617, 236] width 603 height 19
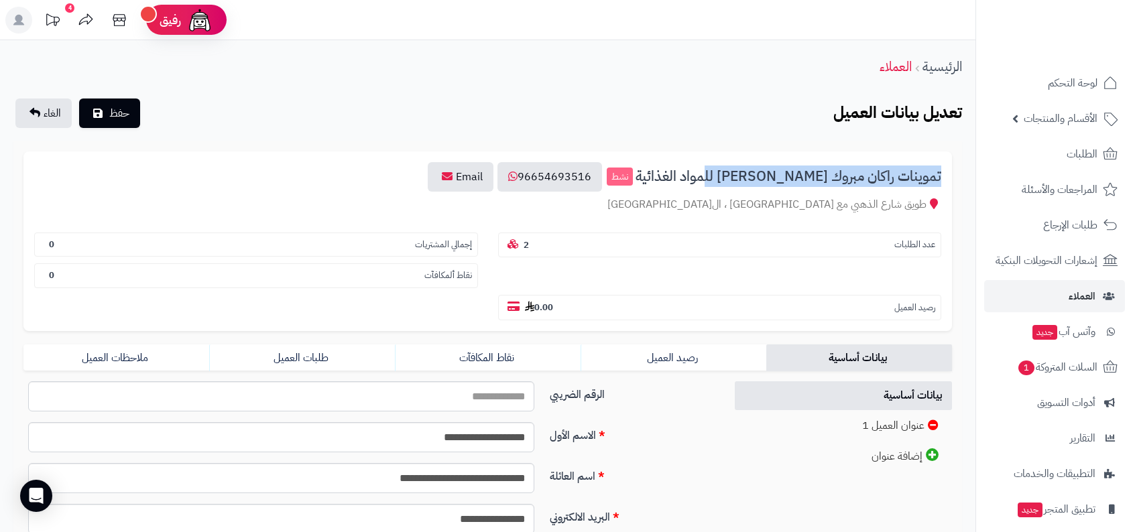
drag, startPoint x: 948, startPoint y: 176, endPoint x: 737, endPoint y: 180, distance: 210.5
click at [737, 180] on div "تموينات راكان مبروك [PERSON_NAME] للمواد الغذائية نشط 96654693516 Email طويق شا…" at bounding box center [487, 241] width 928 height 180
copy span "تموينات [PERSON_NAME]"
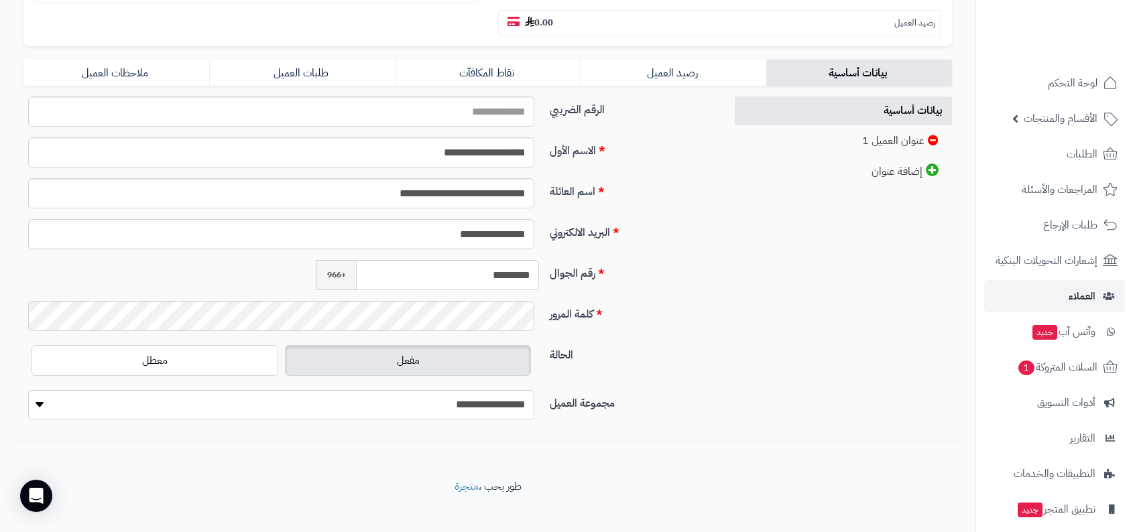
scroll to position [297, 0]
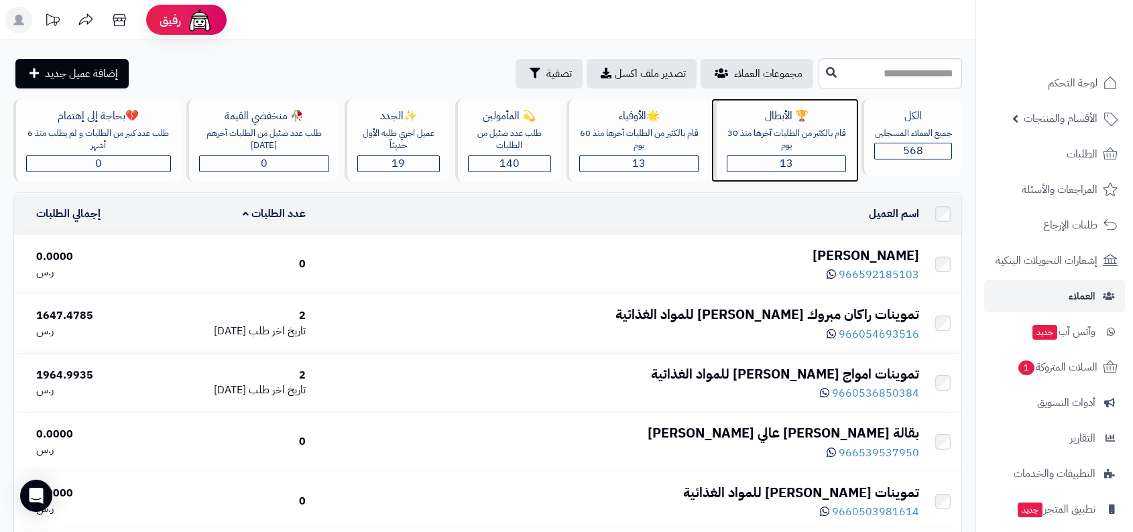
click at [793, 124] on div "🏆 الأبطال قام بالكثير من الطلبات آخرها منذ 30 يوم 13" at bounding box center [785, 141] width 142 height 84
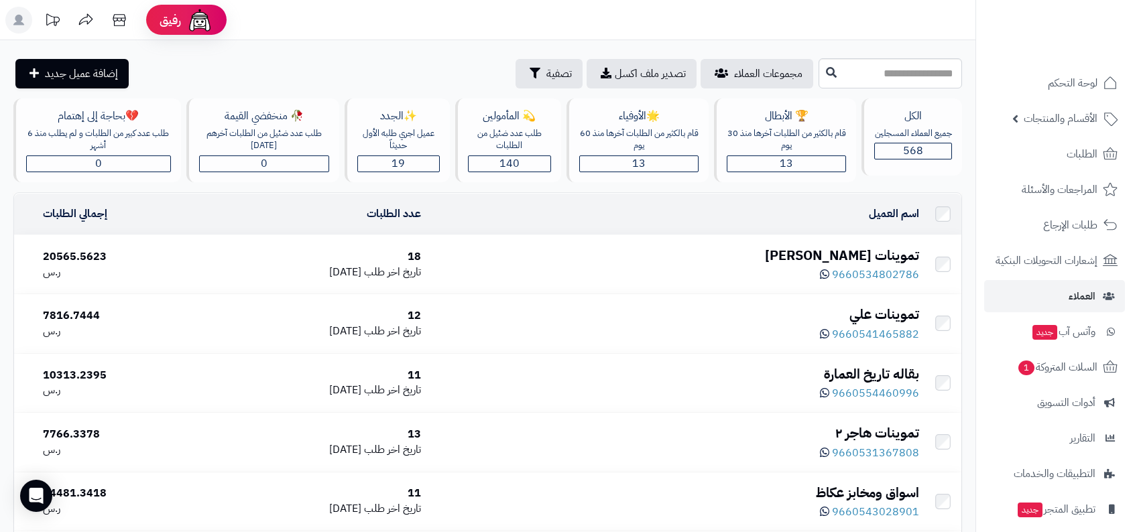
click at [798, 249] on div "تموينات [PERSON_NAME]" at bounding box center [675, 255] width 487 height 19
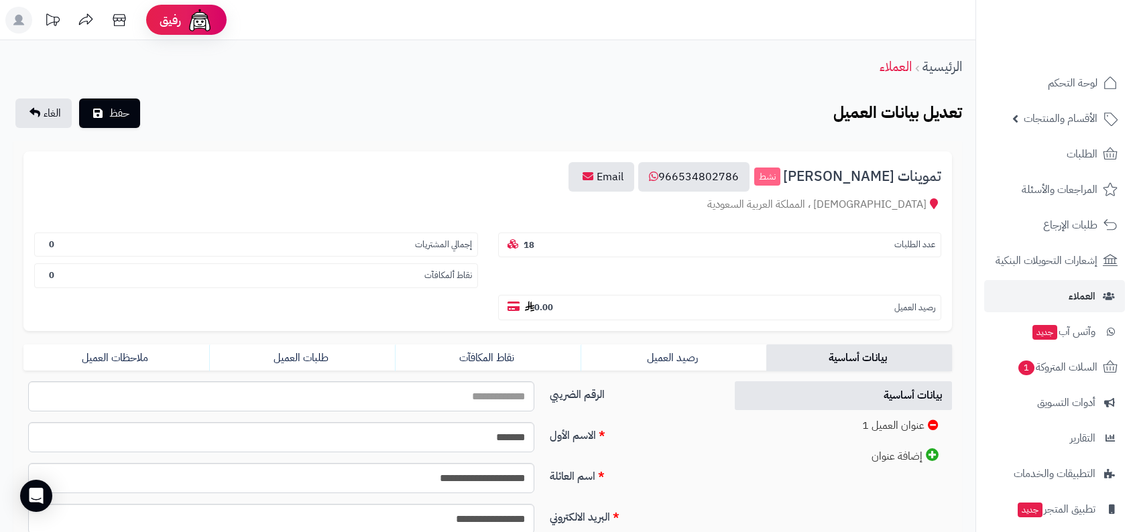
drag, startPoint x: 783, startPoint y: 179, endPoint x: 948, endPoint y: 179, distance: 164.9
click at [948, 179] on div "تموينات خالد عبدالرحيم باعباد نشط 966534802786 Email الصالحية ، المملكة العربية…" at bounding box center [487, 241] width 928 height 180
copy span "تموينات خالد عبدالرحيم باعبا"
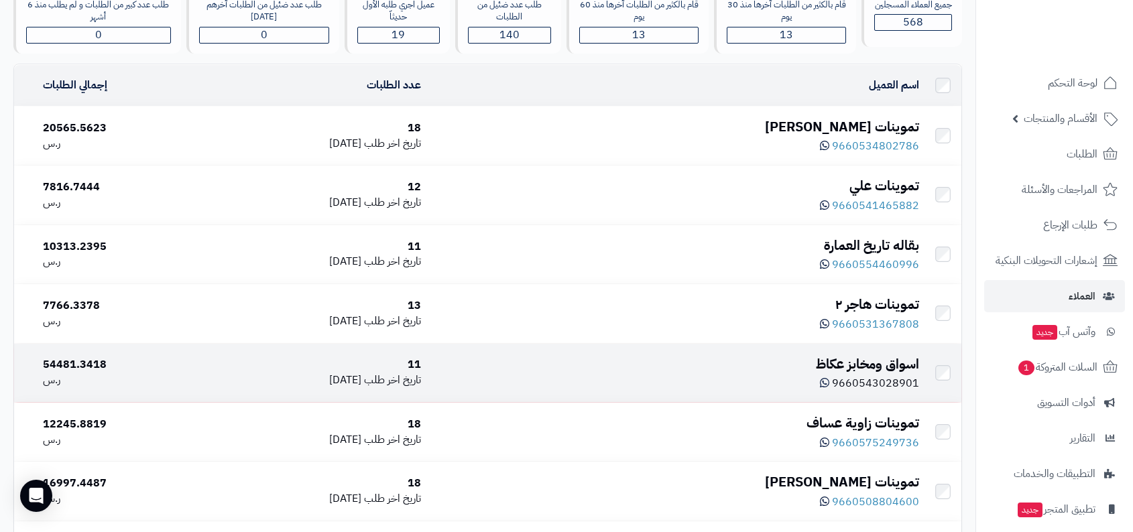
scroll to position [182, 0]
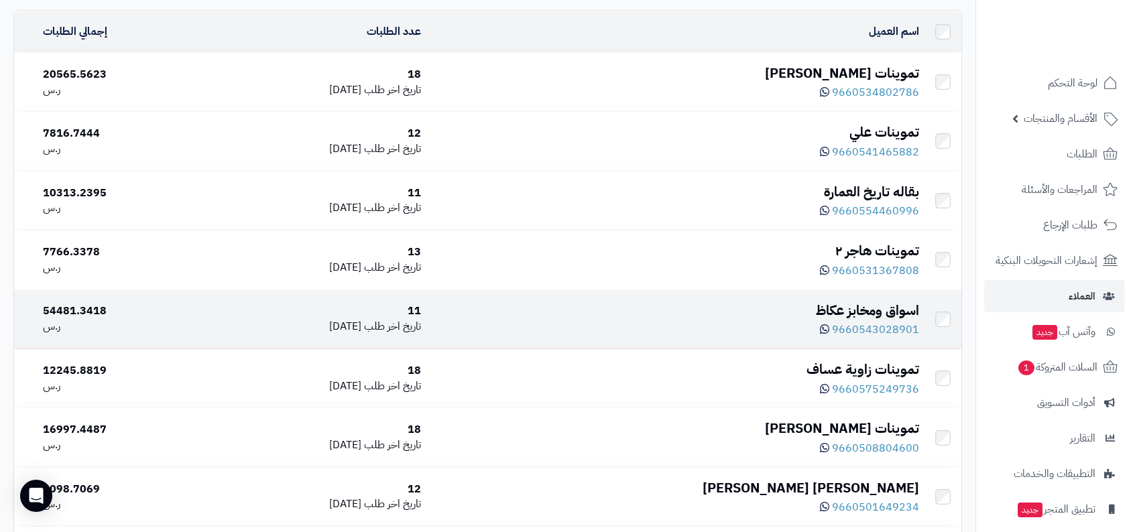
click at [889, 315] on div "اسواق ومخابز عكاظ" at bounding box center [675, 310] width 487 height 19
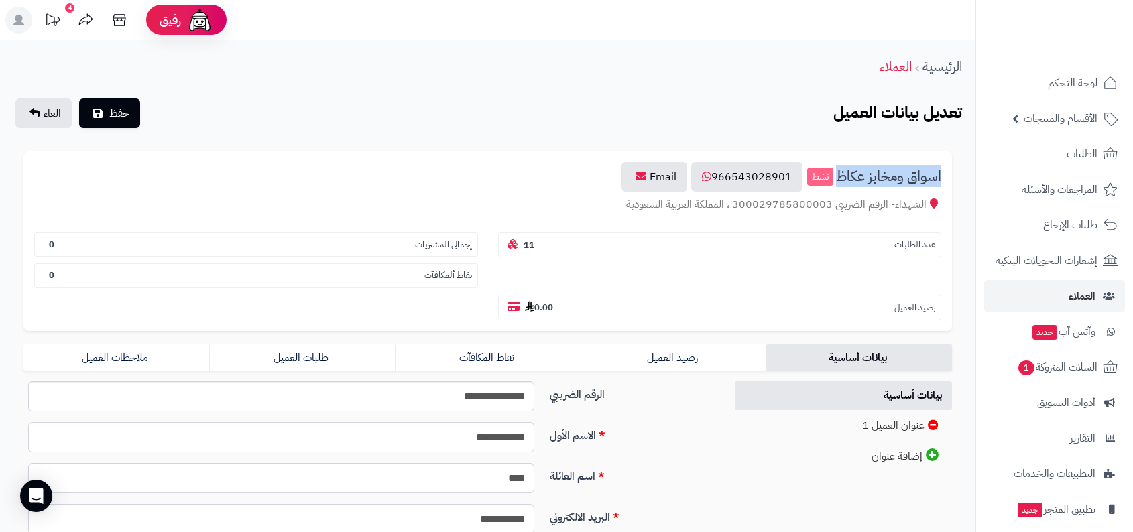
drag, startPoint x: 838, startPoint y: 174, endPoint x: 946, endPoint y: 174, distance: 107.2
click at [946, 174] on div "اسواق ومخابز عكاظ نشط 966543028901 Email الشهداء- الرقم الضريبي 300029785800003…" at bounding box center [487, 241] width 928 height 180
copy span "اسواق ومخابز عكاظ"
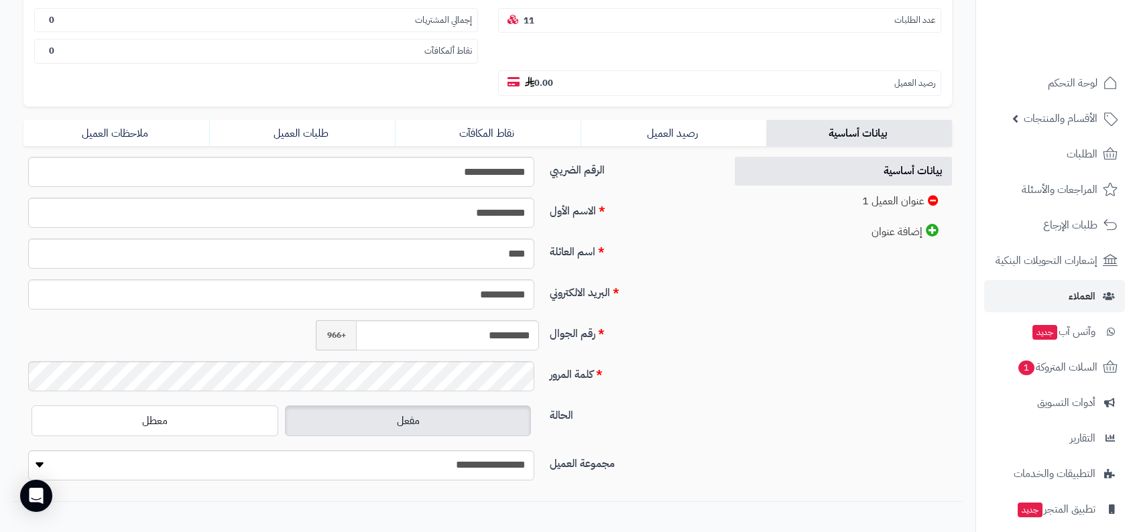
scroll to position [292, 0]
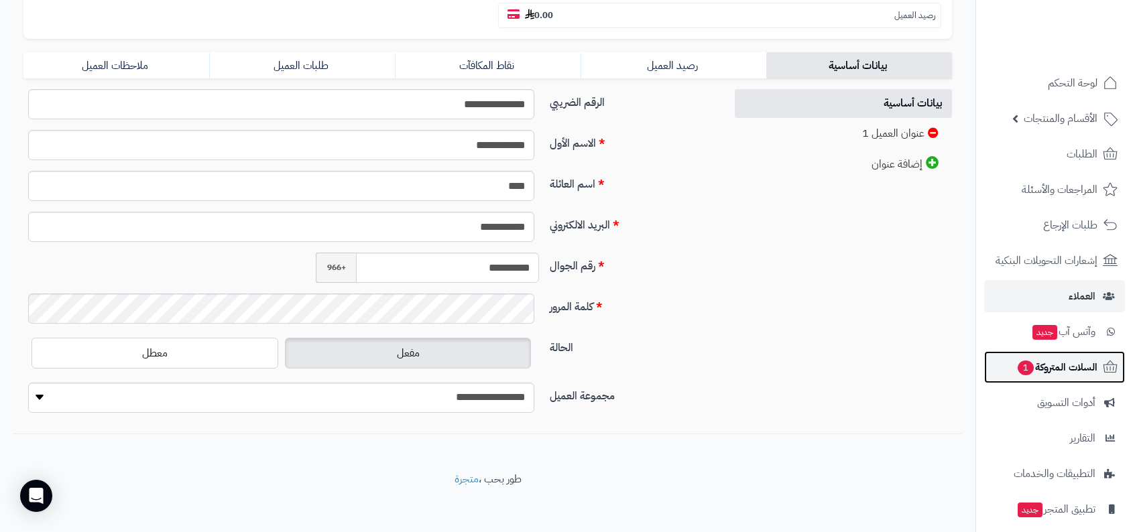
click at [1053, 366] on span "السلات المتروكة 1" at bounding box center [1056, 367] width 81 height 19
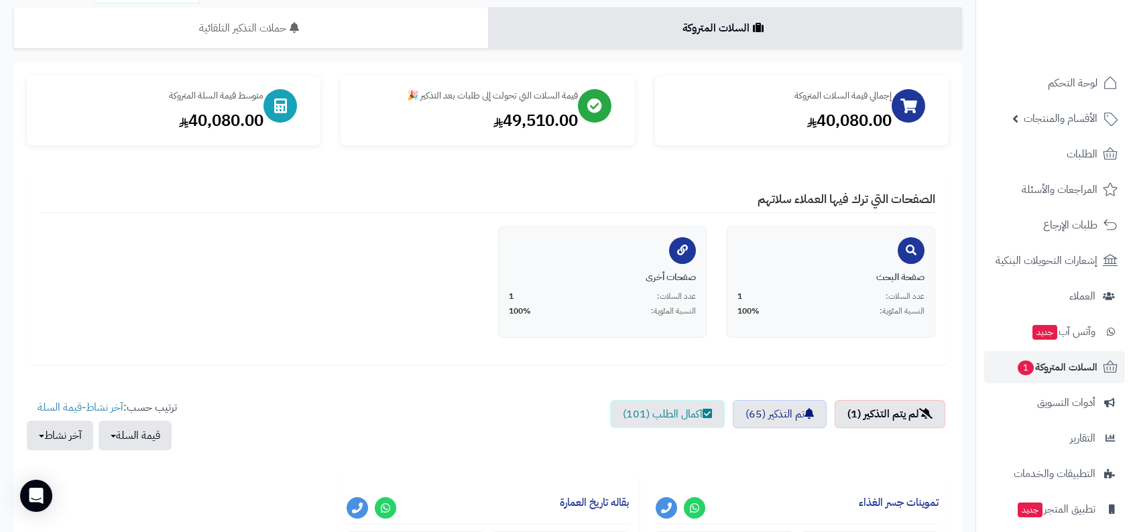
scroll to position [54, 0]
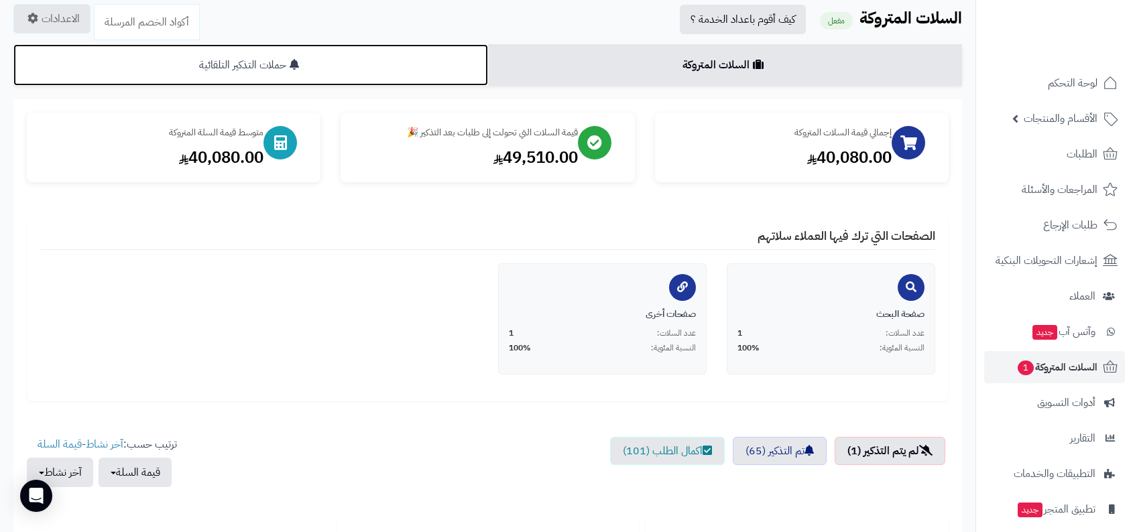
click at [397, 66] on link "حملات التذكير التلقائية" at bounding box center [250, 65] width 475 height 42
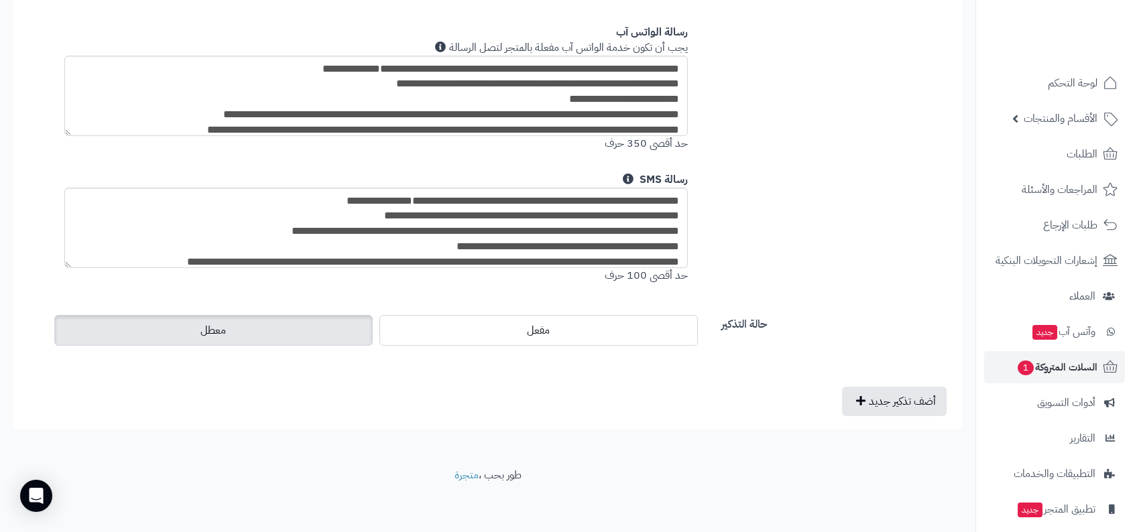
scroll to position [0, 0]
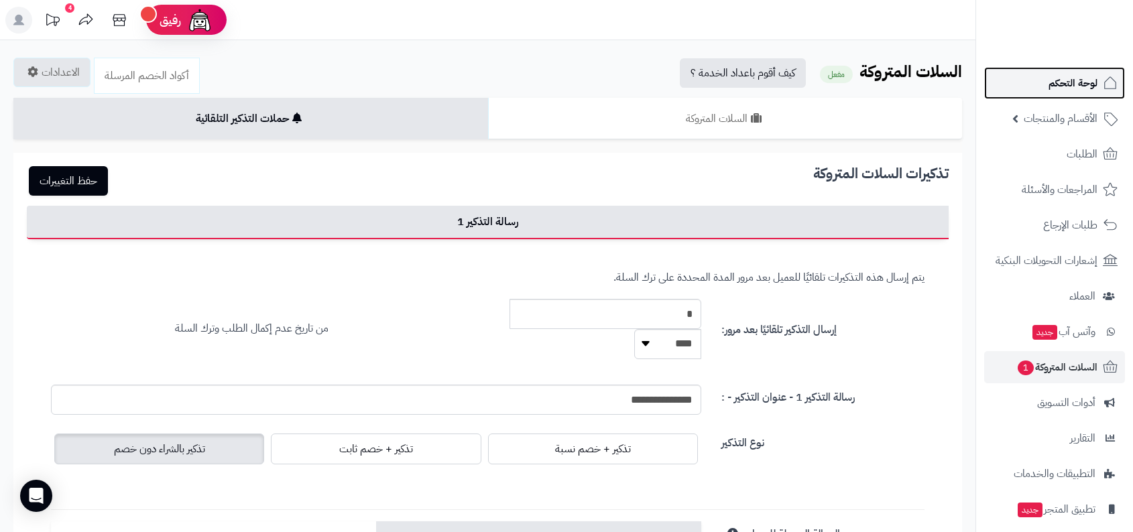
click at [1054, 80] on span "لوحة التحكم" at bounding box center [1072, 83] width 49 height 19
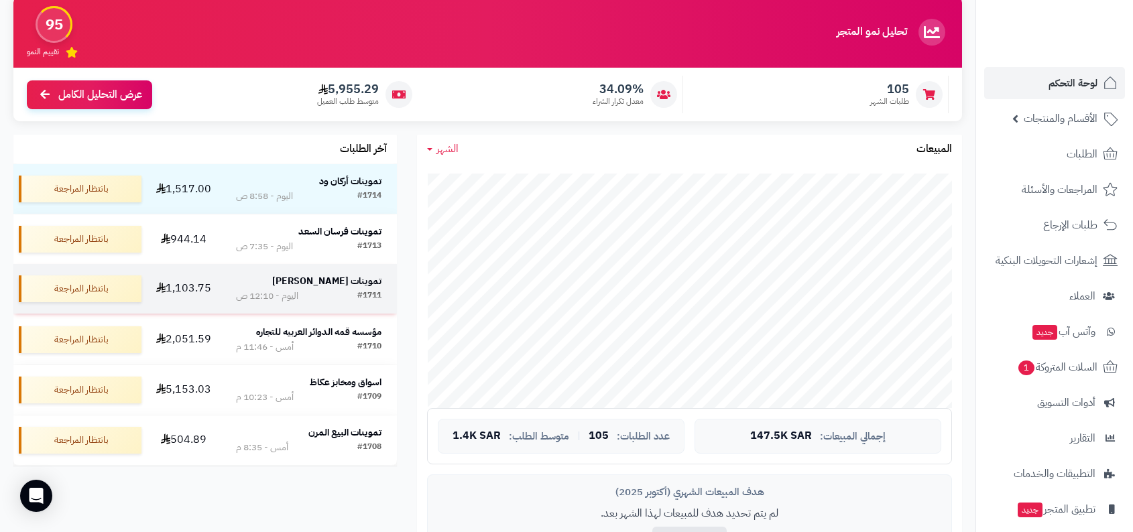
scroll to position [136, 0]
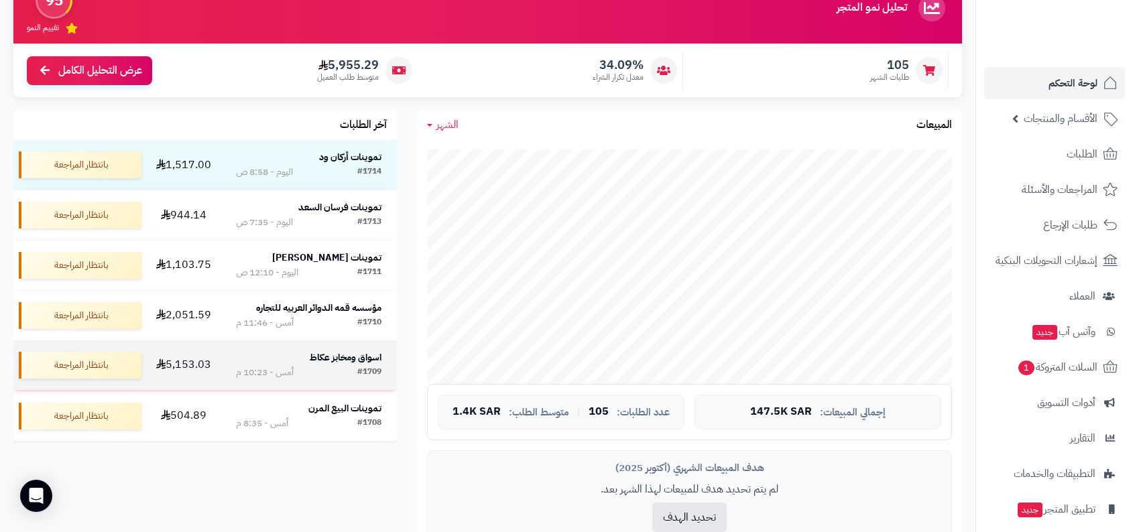
click at [356, 363] on strong "اسواق ومخابز عكاظ" at bounding box center [346, 358] width 72 height 14
